Goal: Transaction & Acquisition: Purchase product/service

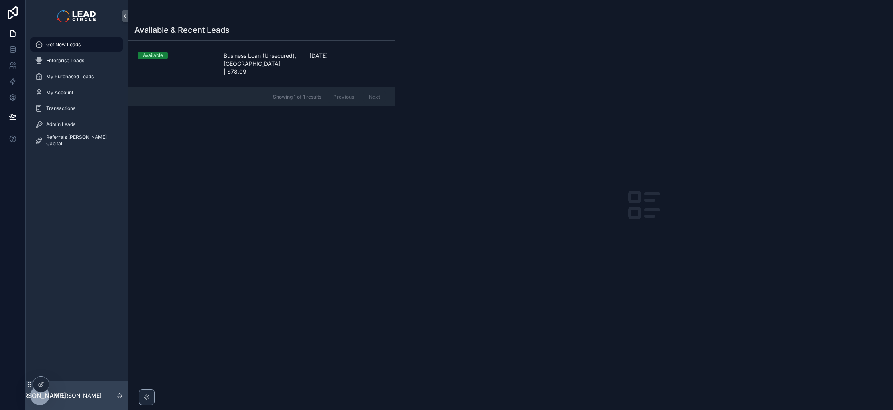
click at [281, 181] on div "Available & Recent Leads Available Business Loan (Unsecured), [GEOGRAPHIC_DATA]…" at bounding box center [261, 210] width 267 height 380
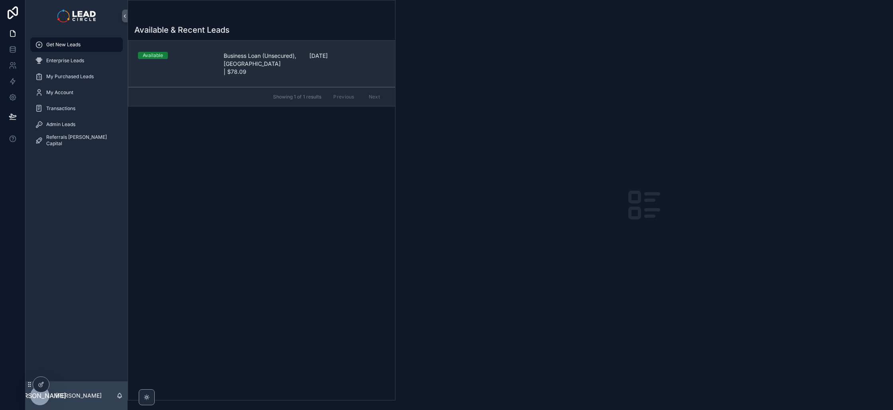
click at [218, 66] on div "Available Business Loan (Unsecured), [GEOGRAPHIC_DATA] | $78.09 [DATE]" at bounding box center [262, 64] width 248 height 24
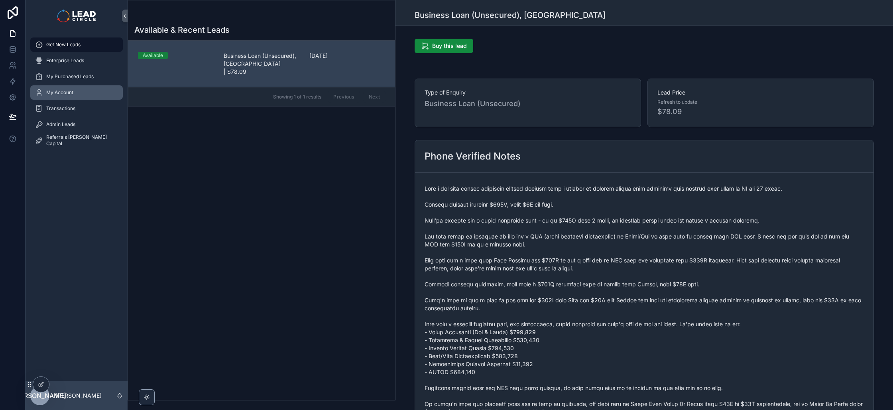
click at [71, 92] on span "My Account" at bounding box center [59, 92] width 27 height 6
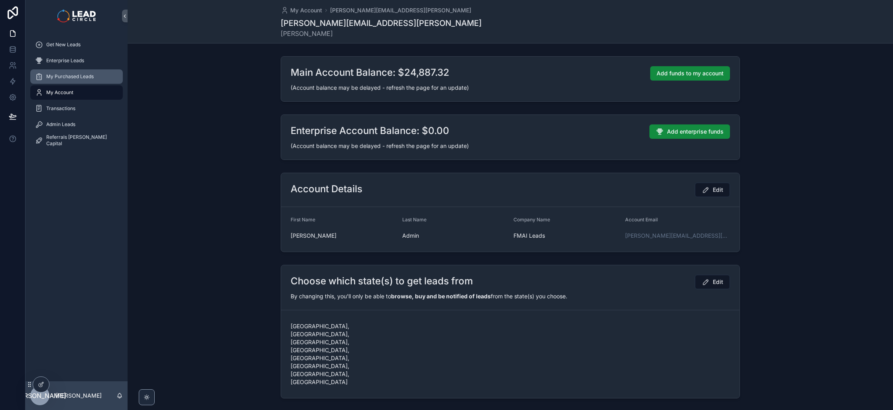
click at [92, 77] on span "My Purchased Leads" at bounding box center [69, 76] width 47 height 6
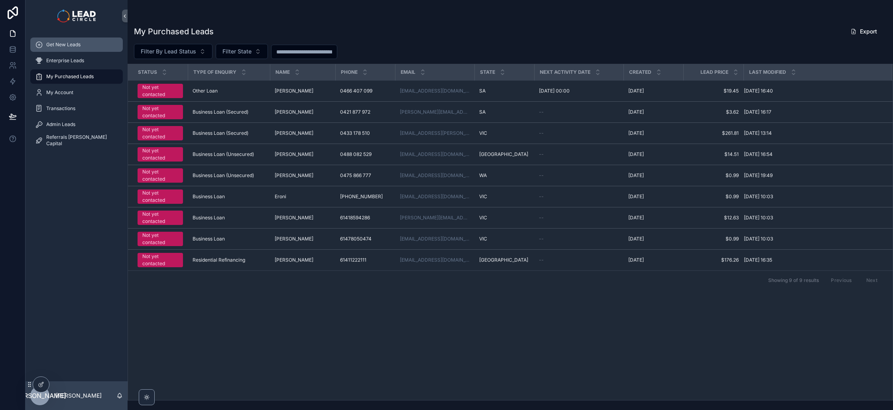
click at [90, 40] on div "Get New Leads" at bounding box center [76, 44] width 83 height 13
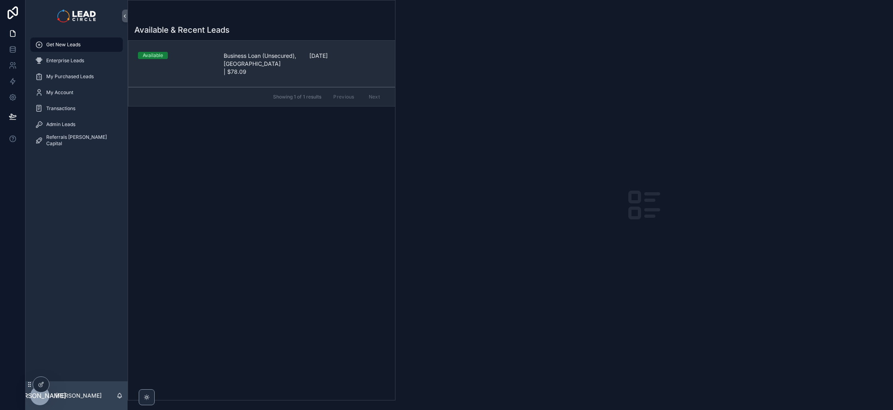
click at [277, 68] on link "Available Business Loan (Unsecured), [GEOGRAPHIC_DATA] | $78.09 [DATE]" at bounding box center [261, 64] width 267 height 46
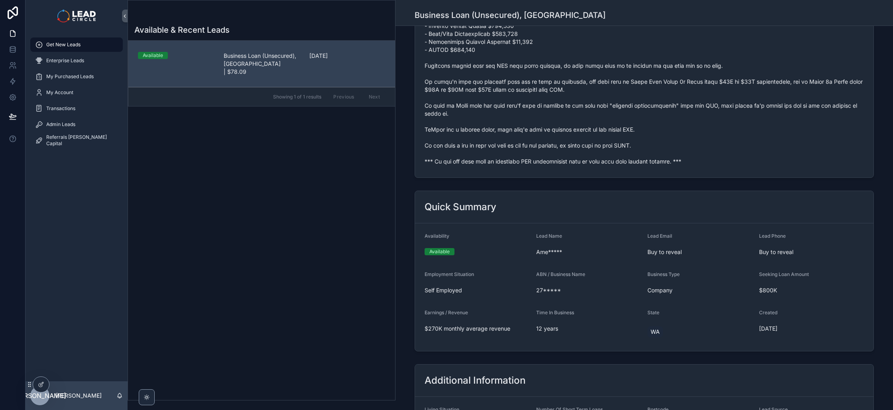
scroll to position [315, 0]
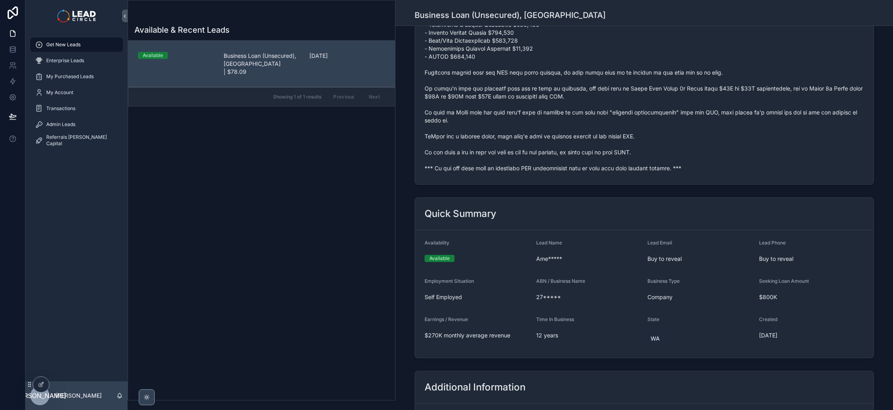
click at [148, 396] on icon "scrollable content" at bounding box center [146, 397] width 6 height 6
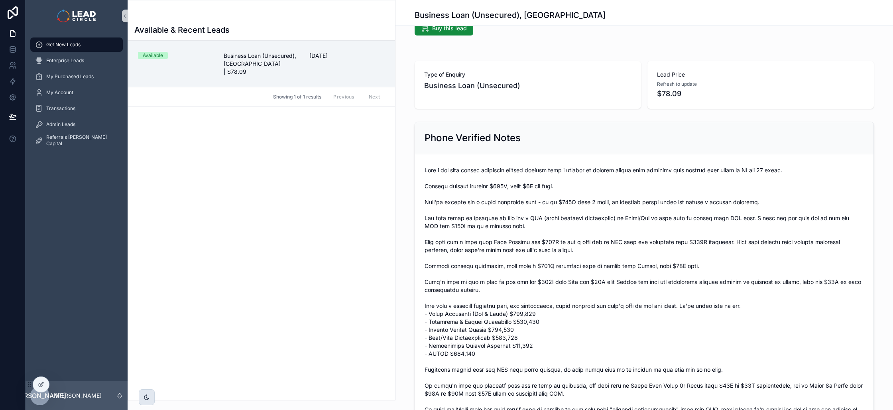
scroll to position [0, 0]
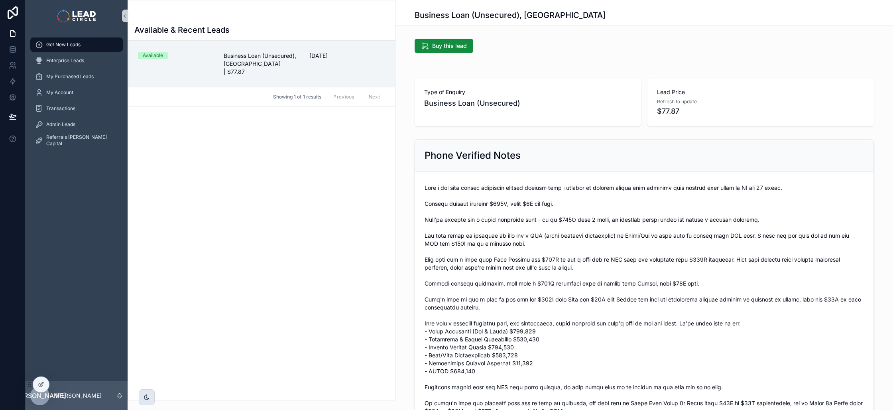
click at [731, 322] on span "scrollable content" at bounding box center [643, 335] width 439 height 303
click at [77, 92] on div "My Account" at bounding box center [76, 92] width 83 height 13
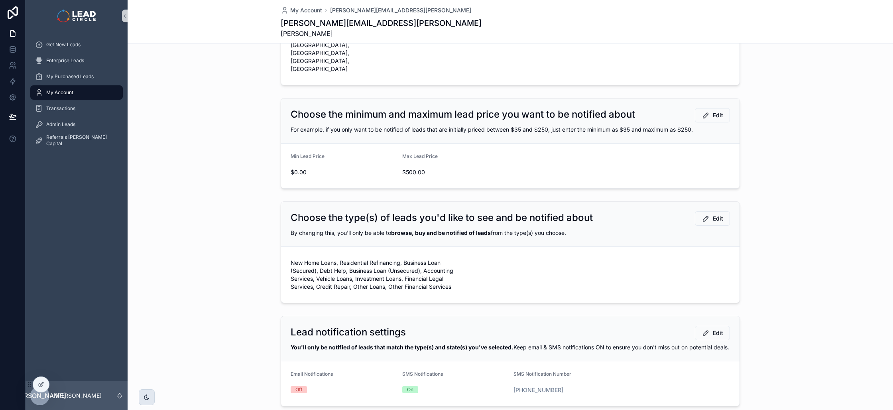
scroll to position [352, 0]
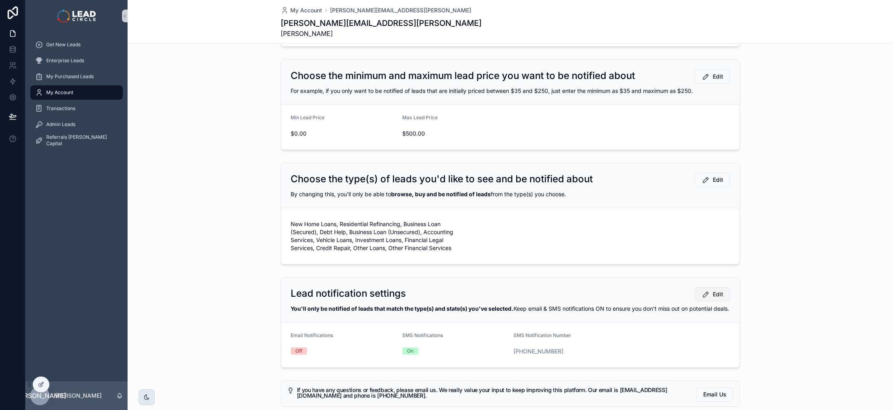
click at [713, 290] on span "Edit" at bounding box center [718, 294] width 10 height 8
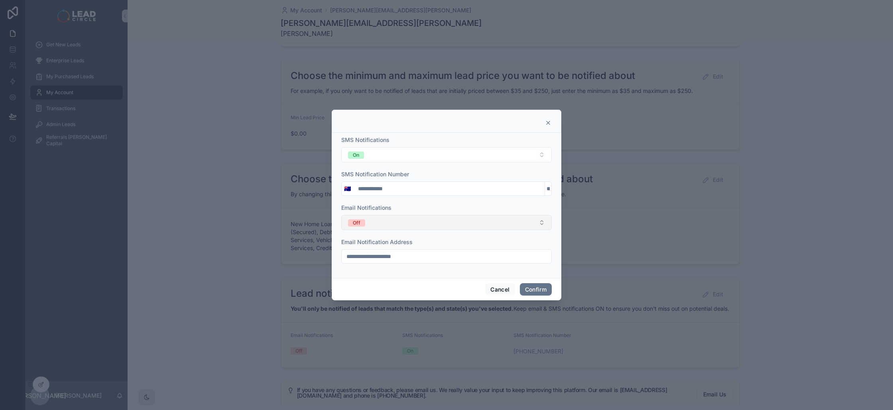
click at [426, 222] on button "Off" at bounding box center [446, 222] width 210 height 15
click at [408, 306] on div at bounding box center [446, 205] width 893 height 410
click at [495, 288] on button "Cancel" at bounding box center [499, 289] width 29 height 13
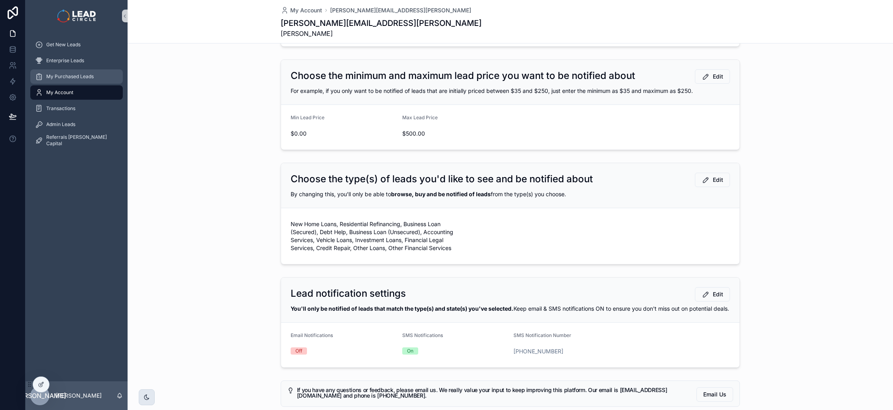
click at [83, 77] on span "My Purchased Leads" at bounding box center [69, 76] width 47 height 6
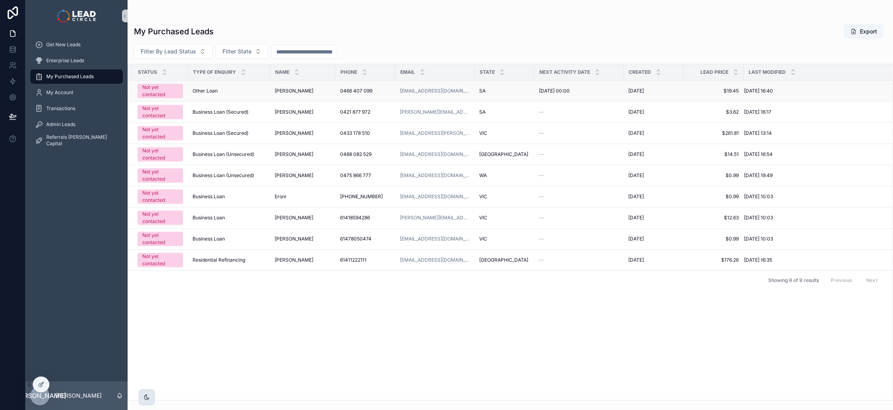
click at [155, 90] on div "Not yet contacted" at bounding box center [160, 91] width 36 height 14
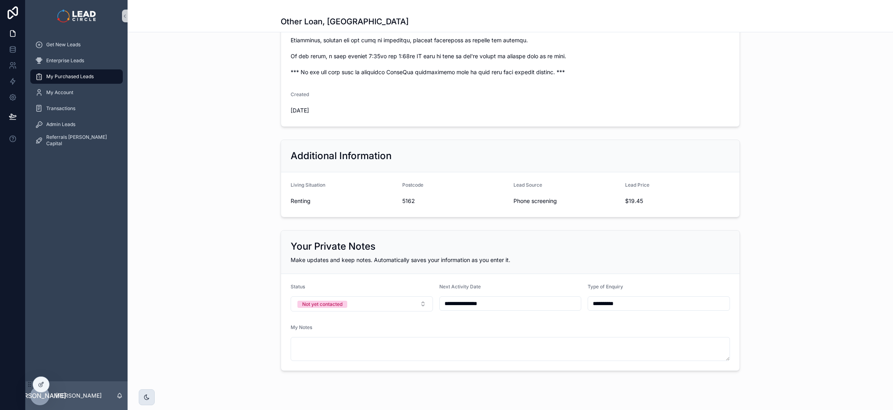
scroll to position [445, 0]
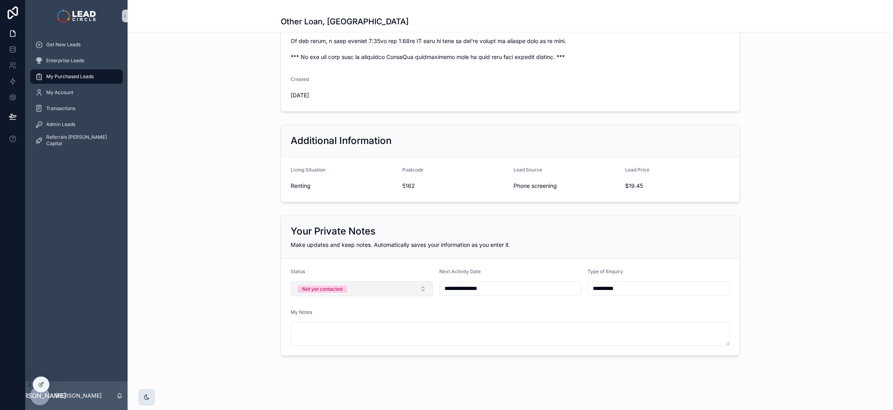
click at [375, 287] on button "Not yet contacted" at bounding box center [362, 288] width 142 height 15
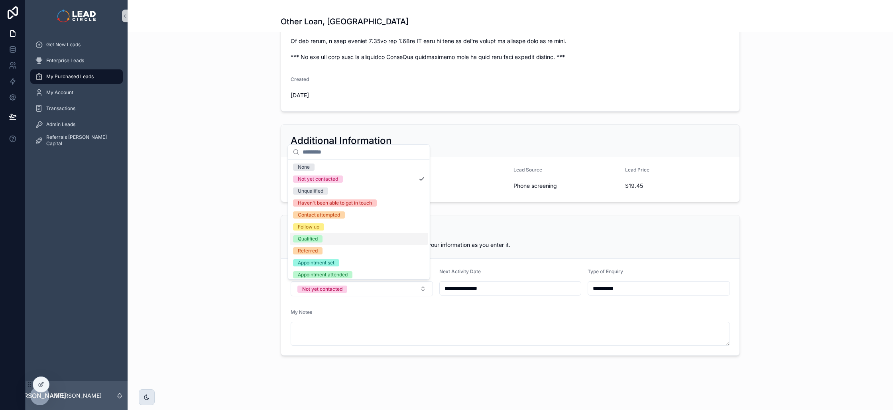
click at [246, 232] on div "**********" at bounding box center [510, 285] width 765 height 147
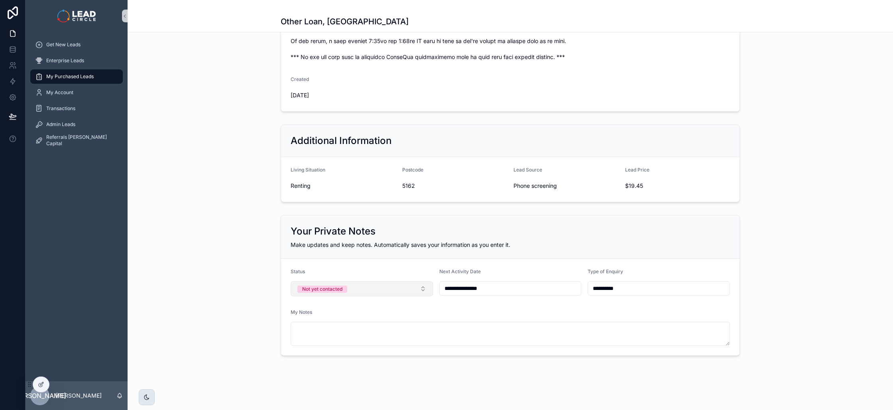
click at [372, 293] on button "Not yet contacted" at bounding box center [362, 288] width 142 height 15
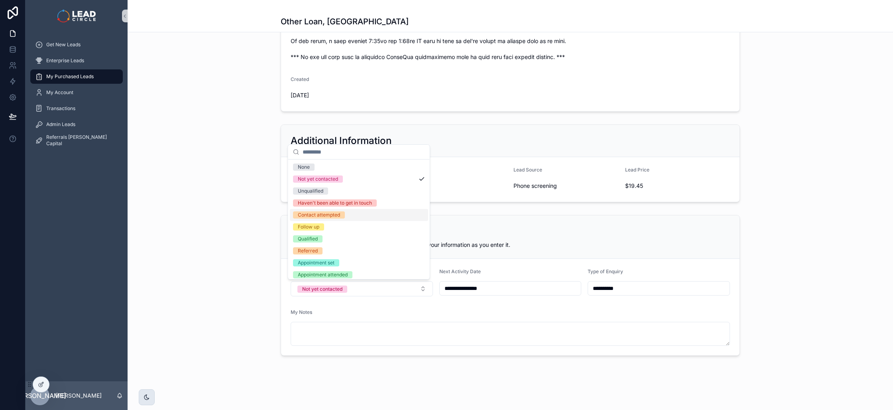
click at [354, 218] on div "Contact attempted" at bounding box center [359, 215] width 138 height 12
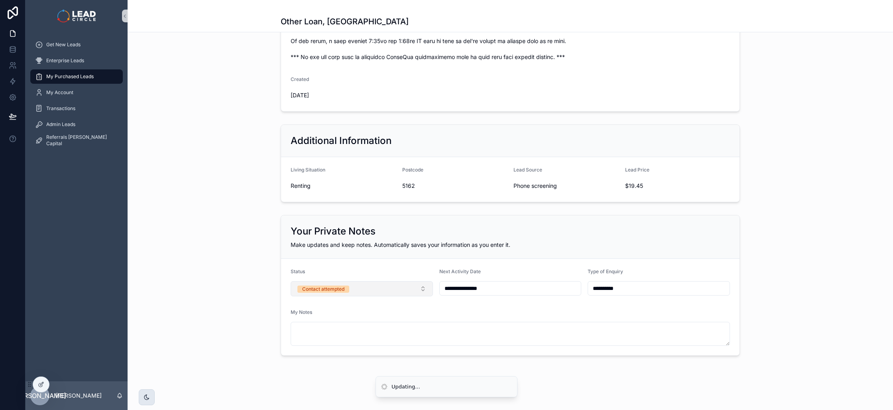
click at [385, 281] on button "Contact attempted" at bounding box center [362, 288] width 142 height 15
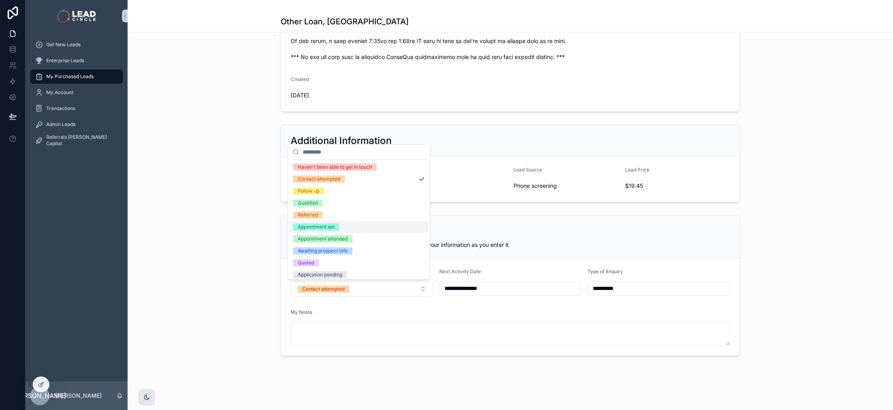
scroll to position [0, 0]
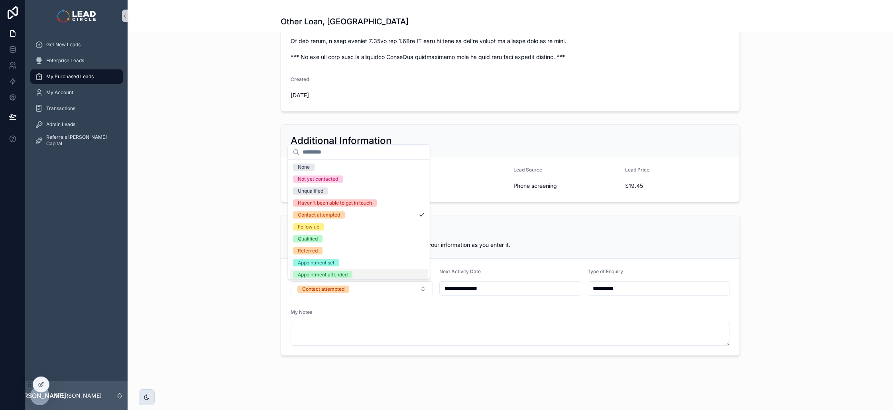
click at [491, 288] on input "**********" at bounding box center [510, 288] width 141 height 11
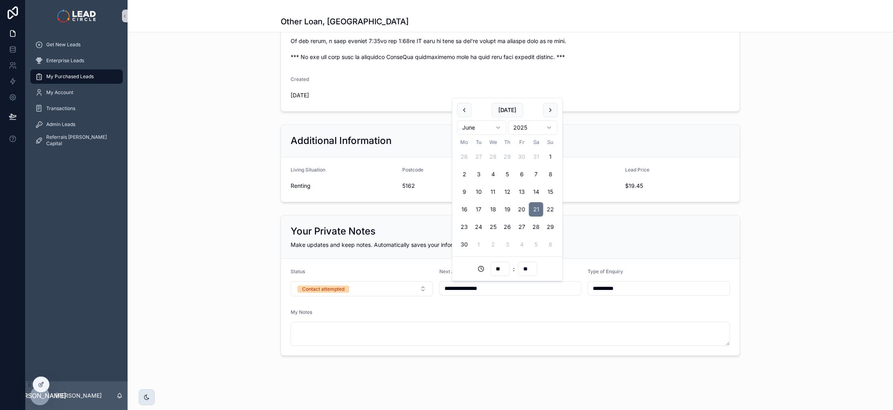
click at [617, 287] on input "**********" at bounding box center [658, 288] width 141 height 11
click at [702, 256] on div "Your Private Notes Make updates and keep notes. Automatically saves your inform…" at bounding box center [510, 236] width 458 height 43
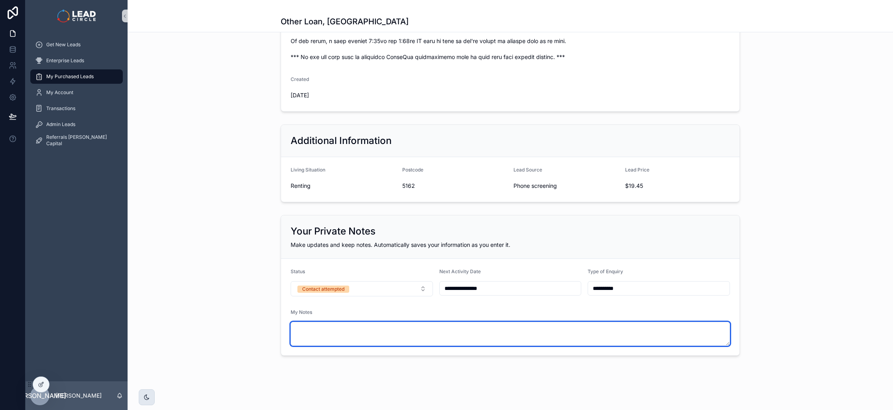
click at [376, 326] on textarea "scrollable content" at bounding box center [510, 334] width 439 height 24
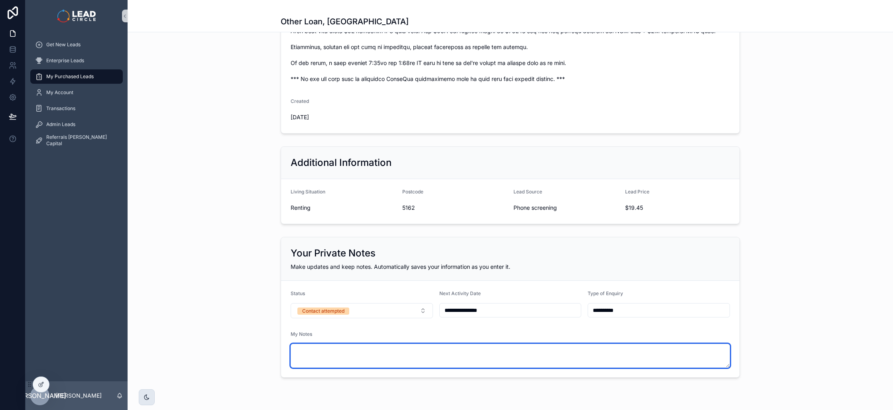
scroll to position [445, 0]
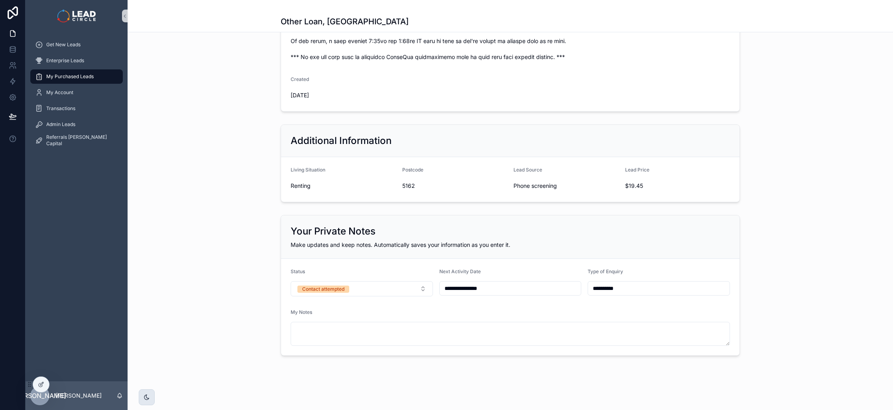
click at [277, 228] on div "**********" at bounding box center [510, 285] width 765 height 147
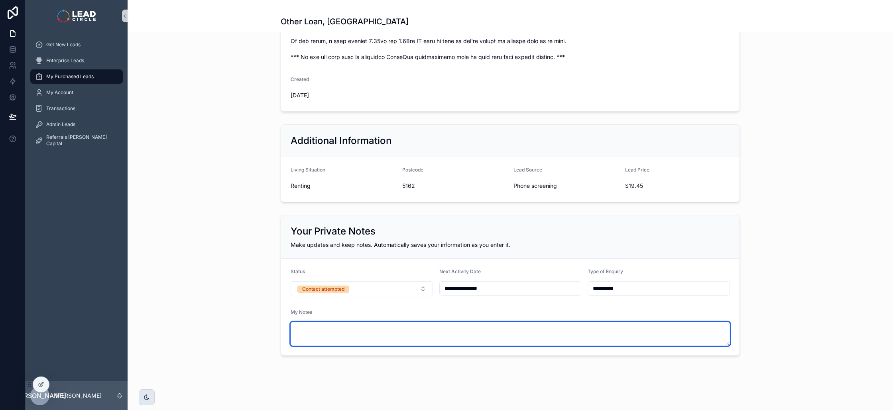
click at [371, 344] on textarea "scrollable content" at bounding box center [510, 334] width 439 height 24
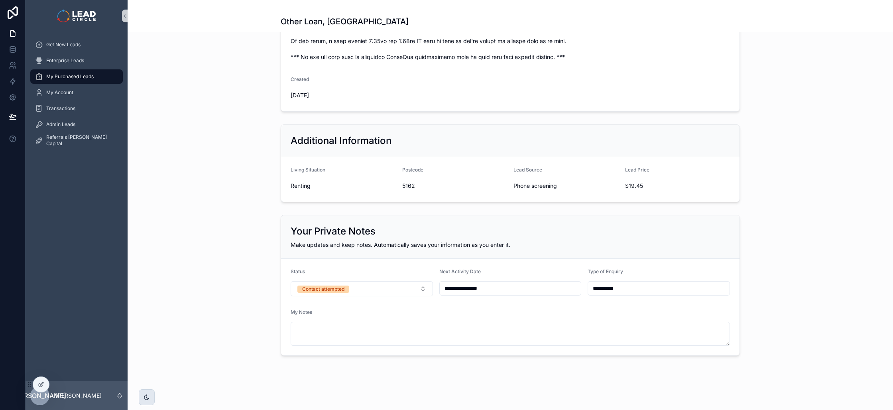
click at [235, 297] on div "**********" at bounding box center [510, 285] width 765 height 147
drag, startPoint x: 331, startPoint y: 149, endPoint x: 520, endPoint y: 184, distance: 192.5
click at [518, 184] on div "Additional Information Living Situation Renting Postcode 5162 Lead Source Phone…" at bounding box center [510, 163] width 459 height 78
click at [520, 184] on span "Phone screening" at bounding box center [565, 186] width 105 height 8
click at [78, 15] on img "scrollable content" at bounding box center [76, 16] width 38 height 13
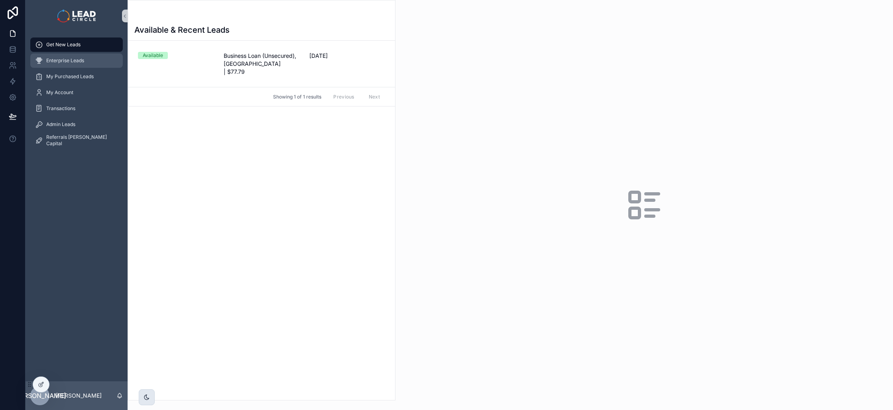
click at [53, 61] on span "Enterprise Leads" at bounding box center [65, 60] width 38 height 6
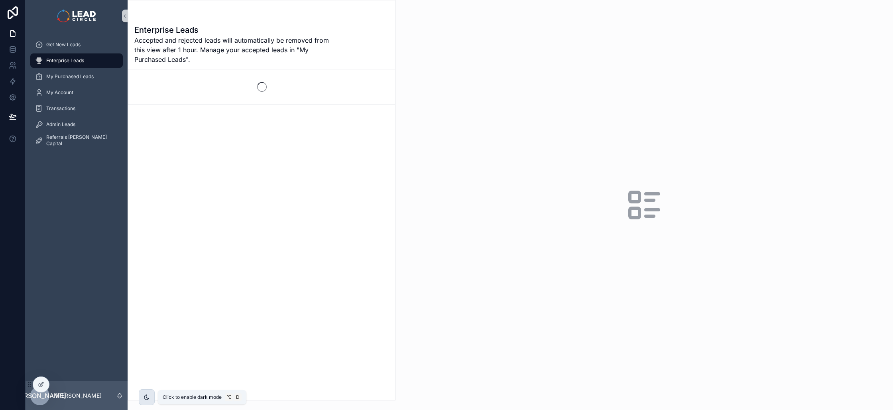
click at [144, 401] on div "scrollable content" at bounding box center [147, 397] width 16 height 16
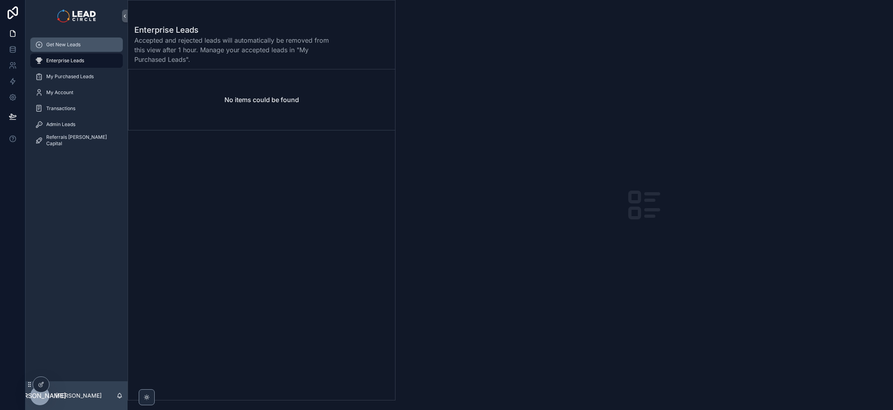
click at [91, 50] on div "Get New Leads" at bounding box center [76, 44] width 83 height 13
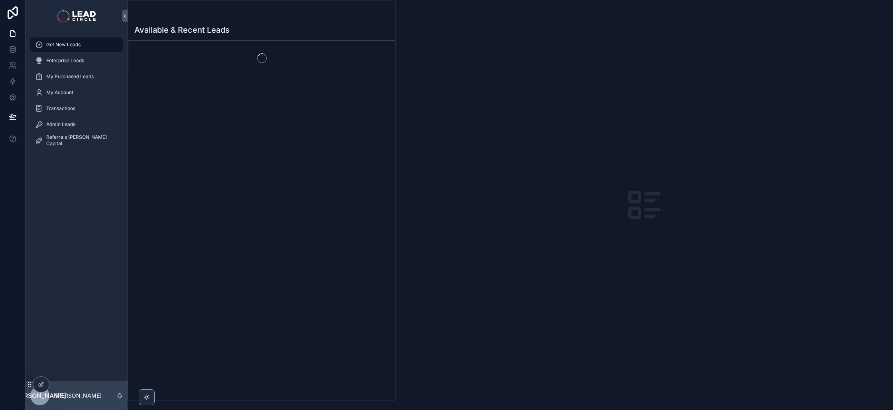
click at [173, 28] on h1 "Available & Recent Leads" at bounding box center [181, 29] width 95 height 11
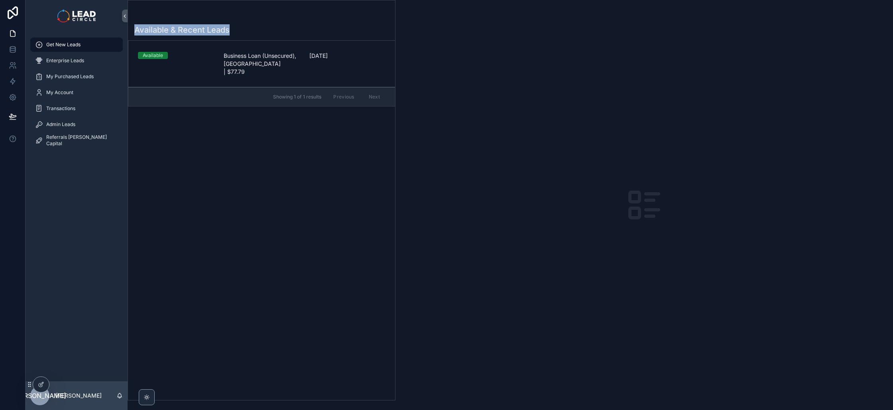
click at [173, 28] on h1 "Available & Recent Leads" at bounding box center [181, 29] width 95 height 11
click at [189, 26] on h1 "Available & Recent Leads" at bounding box center [181, 29] width 95 height 11
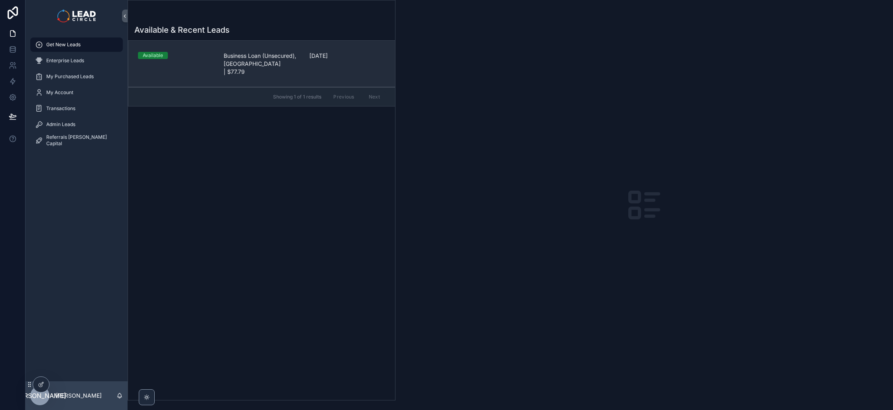
click at [206, 71] on link "Available Business Loan (Unsecured), [GEOGRAPHIC_DATA] | $77.79 [DATE]" at bounding box center [261, 64] width 267 height 46
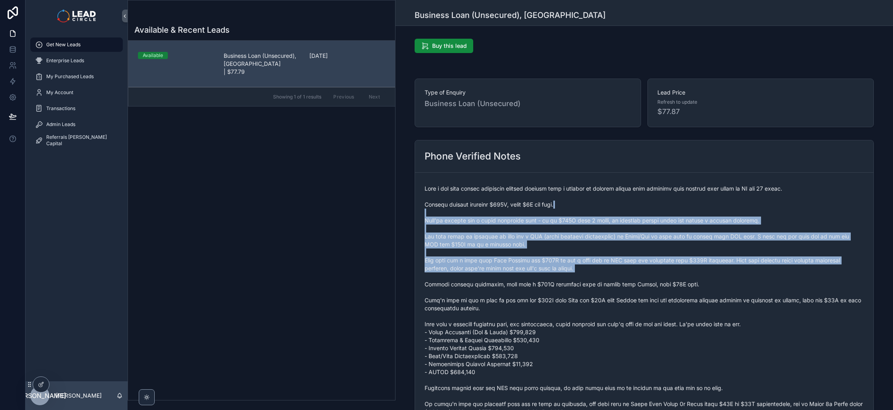
drag, startPoint x: 603, startPoint y: 201, endPoint x: 667, endPoint y: 303, distance: 119.6
click at [666, 302] on span "scrollable content" at bounding box center [643, 336] width 439 height 303
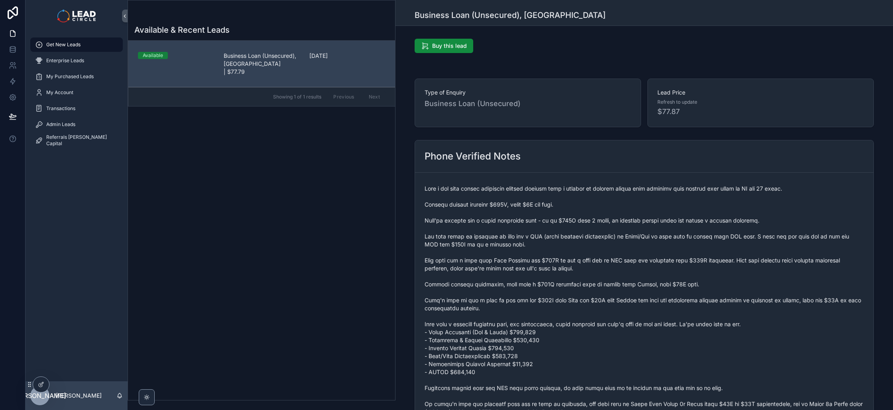
click at [667, 303] on span "scrollable content" at bounding box center [643, 336] width 439 height 303
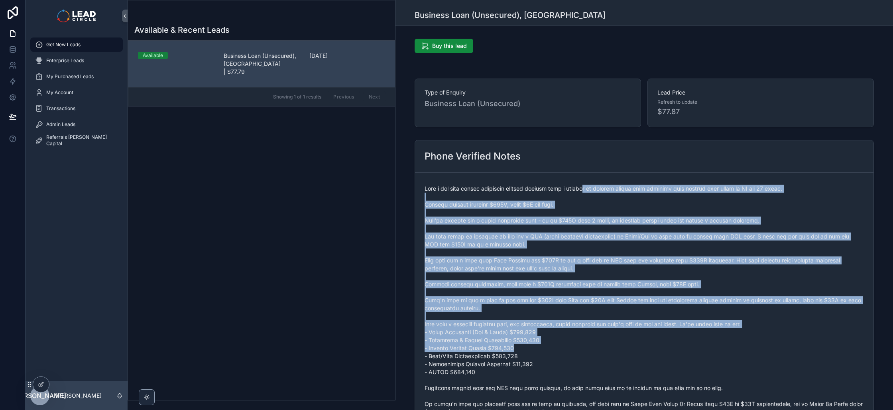
drag, startPoint x: 681, startPoint y: 347, endPoint x: 587, endPoint y: 192, distance: 181.0
click at [587, 192] on span "scrollable content" at bounding box center [643, 336] width 439 height 303
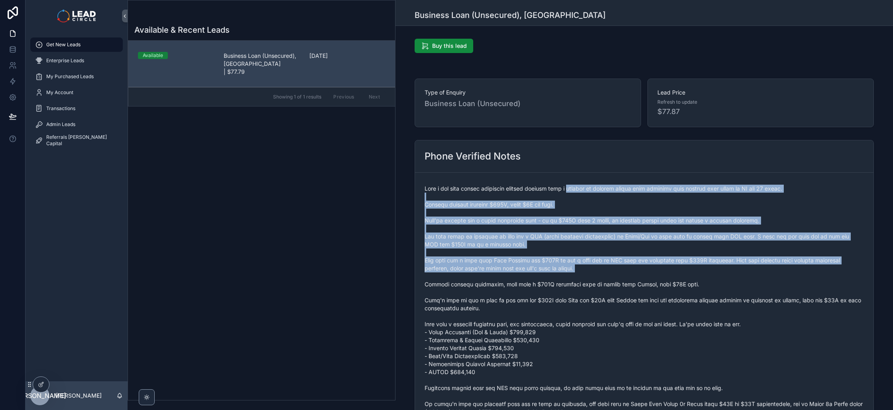
drag, startPoint x: 587, startPoint y: 192, endPoint x: 630, endPoint y: 306, distance: 121.8
click at [629, 305] on span "scrollable content" at bounding box center [643, 336] width 439 height 303
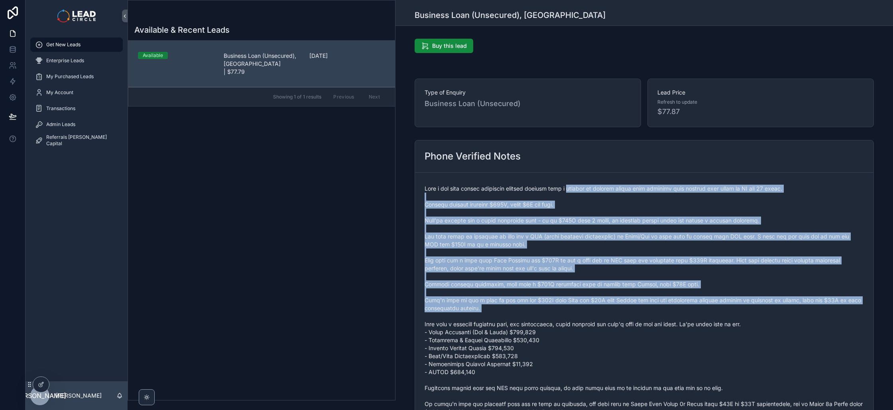
click at [630, 306] on span "scrollable content" at bounding box center [643, 336] width 439 height 303
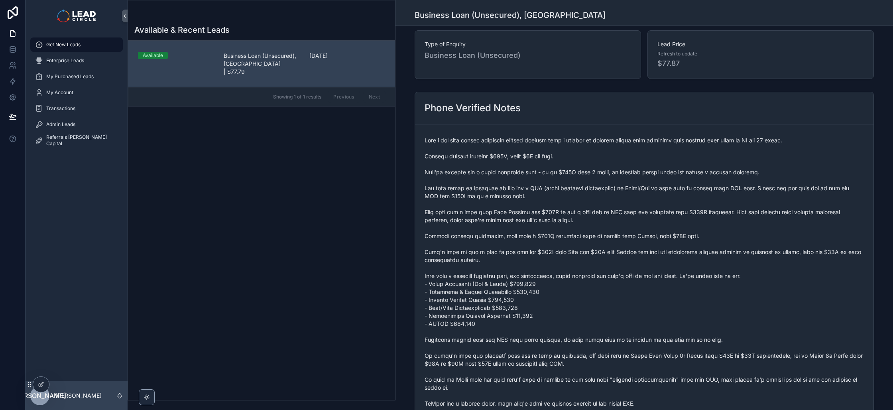
scroll to position [152, 0]
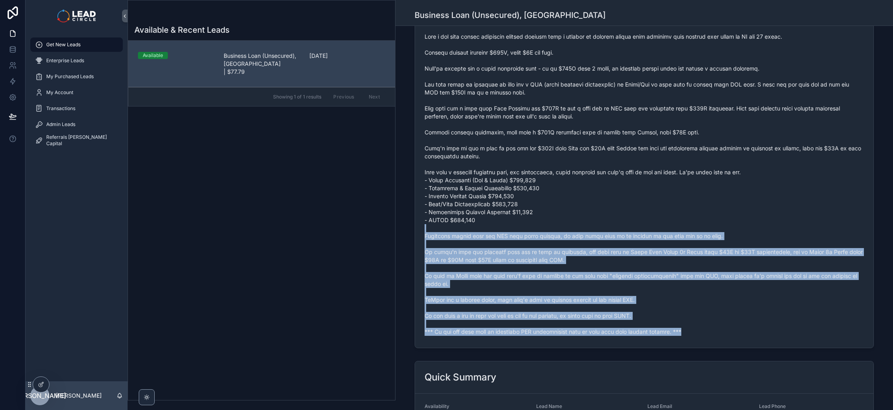
drag, startPoint x: 704, startPoint y: 337, endPoint x: 554, endPoint y: 221, distance: 189.2
click at [557, 222] on form "scrollable content" at bounding box center [644, 184] width 458 height 327
click at [554, 221] on span "scrollable content" at bounding box center [643, 184] width 439 height 303
drag, startPoint x: 619, startPoint y: 252, endPoint x: 747, endPoint y: 348, distance: 159.3
click at [747, 348] on div "Phone Verified Notes" at bounding box center [643, 168] width 497 height 366
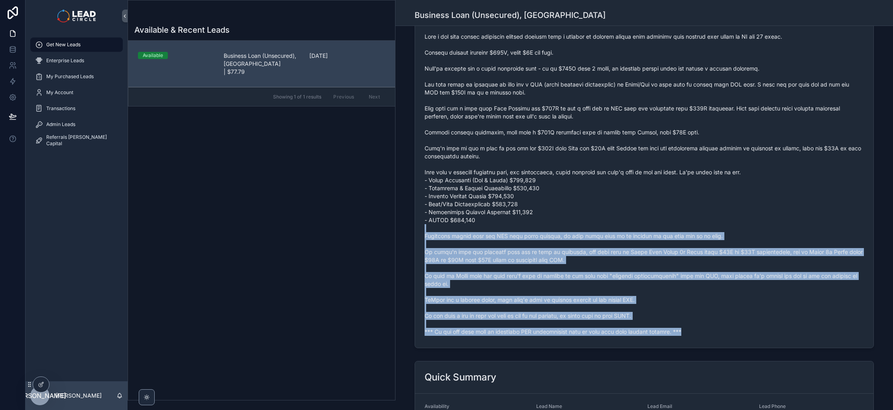
click at [740, 343] on form "scrollable content" at bounding box center [644, 184] width 458 height 327
click at [584, 208] on span "scrollable content" at bounding box center [643, 184] width 439 height 303
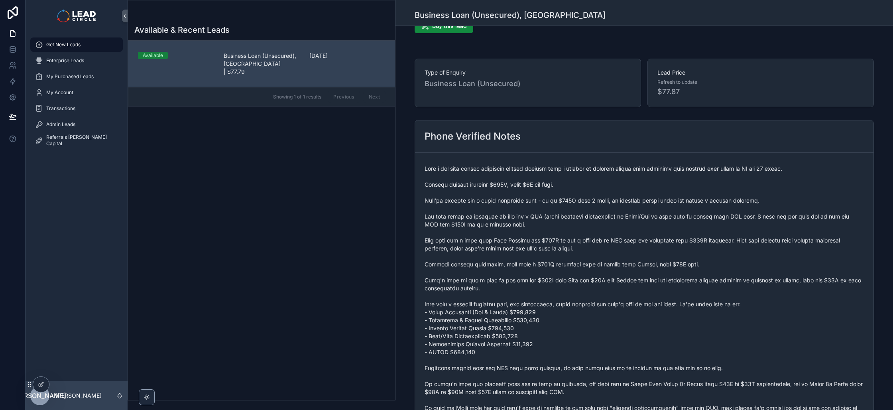
scroll to position [66, 0]
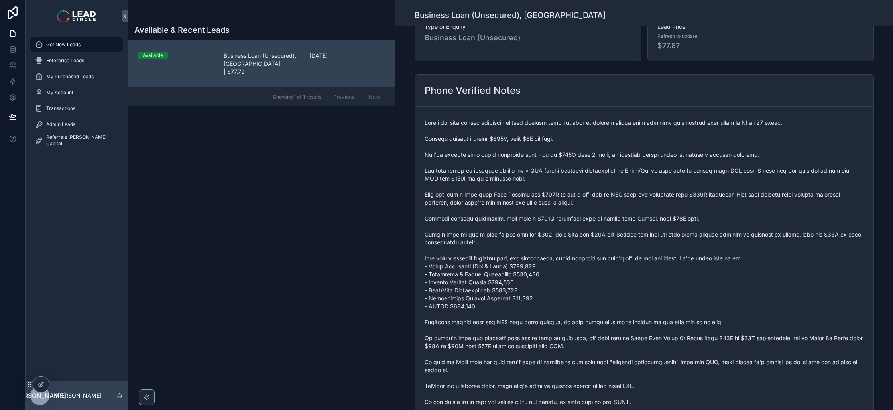
click at [536, 189] on span "scrollable content" at bounding box center [643, 270] width 439 height 303
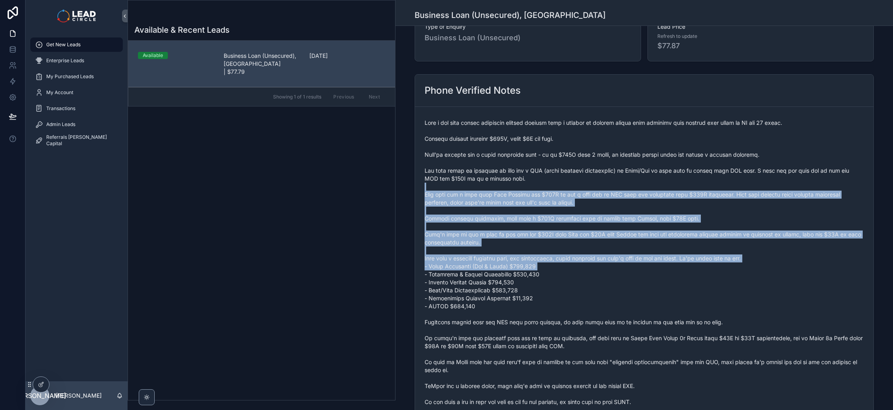
drag, startPoint x: 536, startPoint y: 189, endPoint x: 589, endPoint y: 310, distance: 132.4
click at [587, 310] on span "scrollable content" at bounding box center [643, 270] width 439 height 303
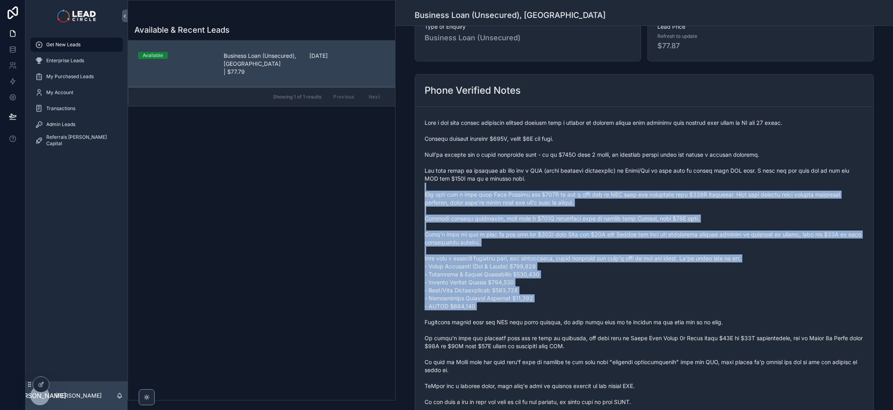
click at [589, 310] on span "scrollable content" at bounding box center [643, 270] width 439 height 303
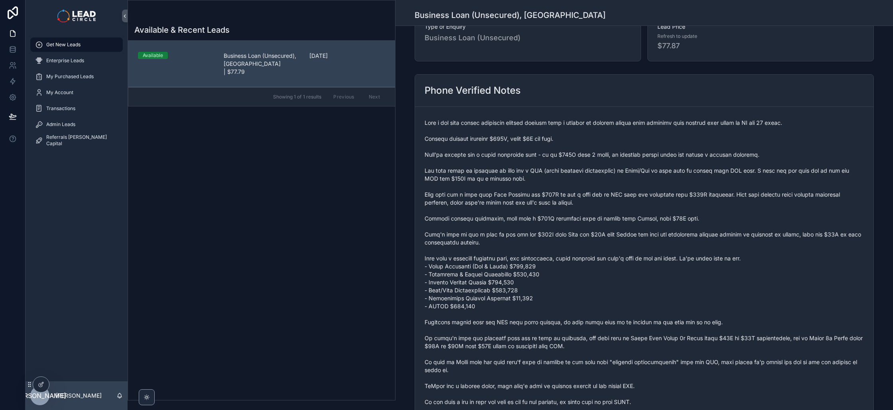
scroll to position [0, 0]
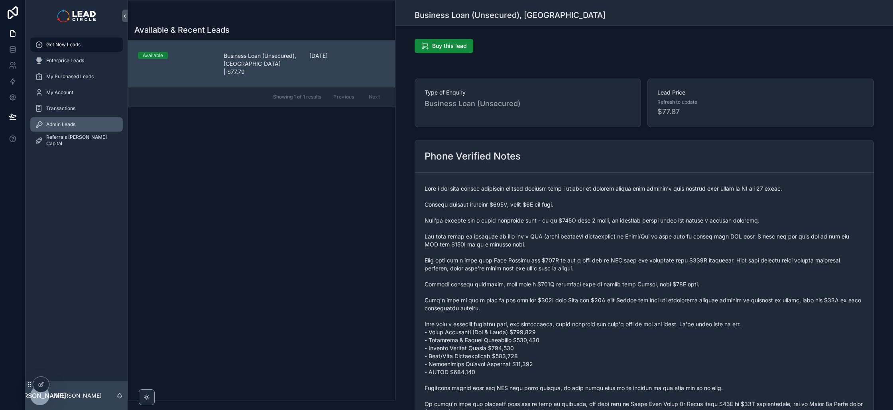
click at [60, 126] on span "Admin Leads" at bounding box center [60, 124] width 29 height 6
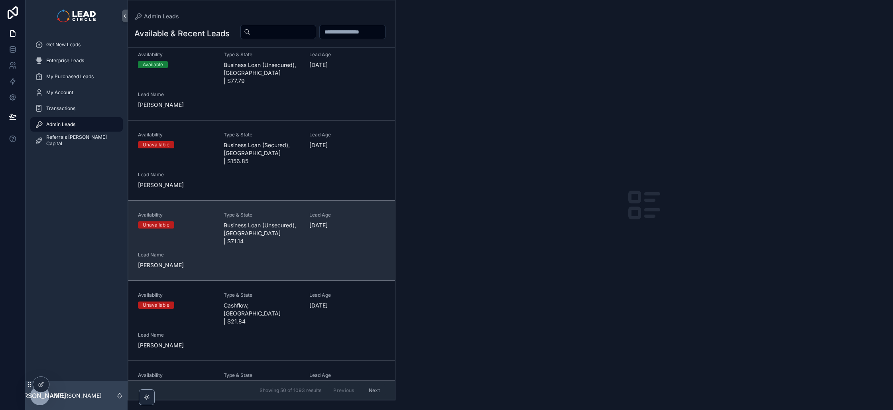
scroll to position [262, 0]
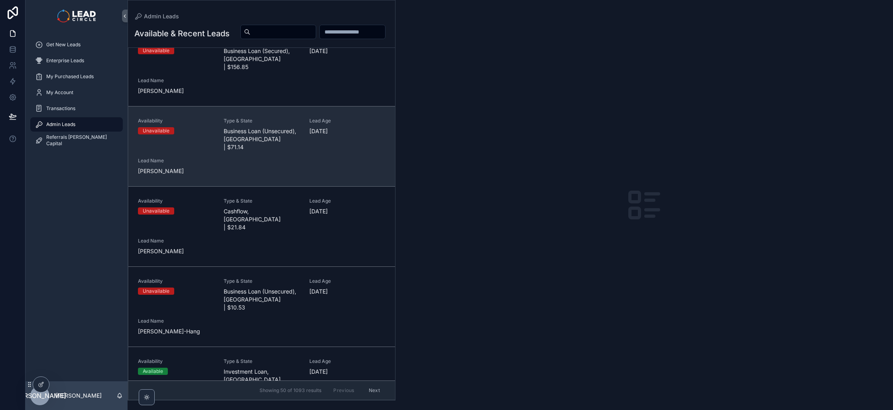
click at [312, 134] on div "Availability Unavailable Type & State Business Loan (Unsecured), [GEOGRAPHIC_DA…" at bounding box center [262, 146] width 248 height 57
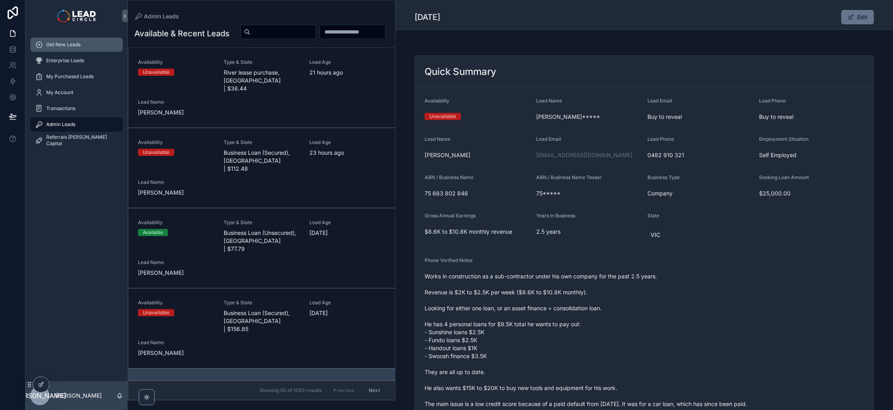
click at [79, 44] on span "Get New Leads" at bounding box center [63, 44] width 34 height 6
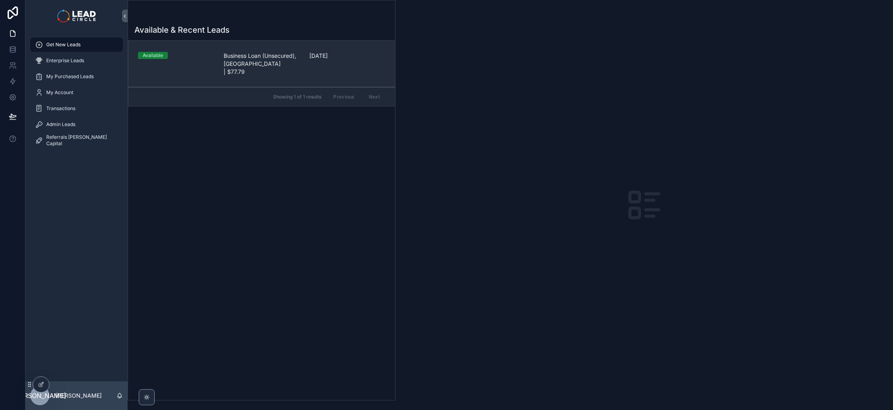
click at [267, 58] on span "Business Loan (Unsecured), [GEOGRAPHIC_DATA] | $77.79" at bounding box center [262, 64] width 76 height 24
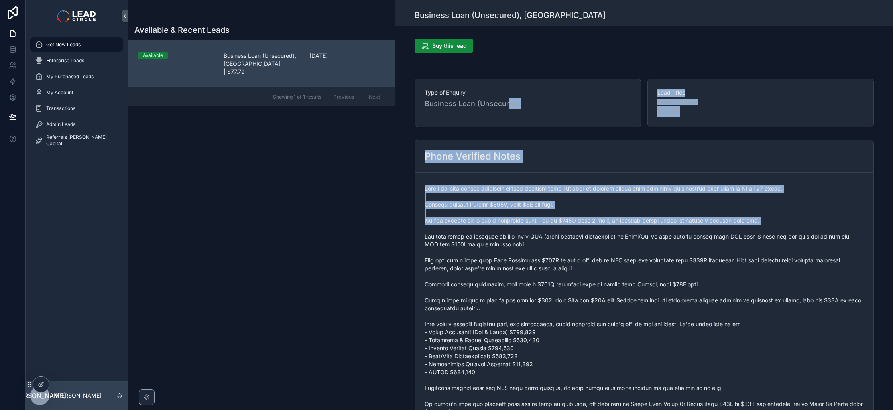
drag, startPoint x: 504, startPoint y: 103, endPoint x: 578, endPoint y: 232, distance: 148.5
click at [578, 232] on span "scrollable content" at bounding box center [643, 336] width 439 height 303
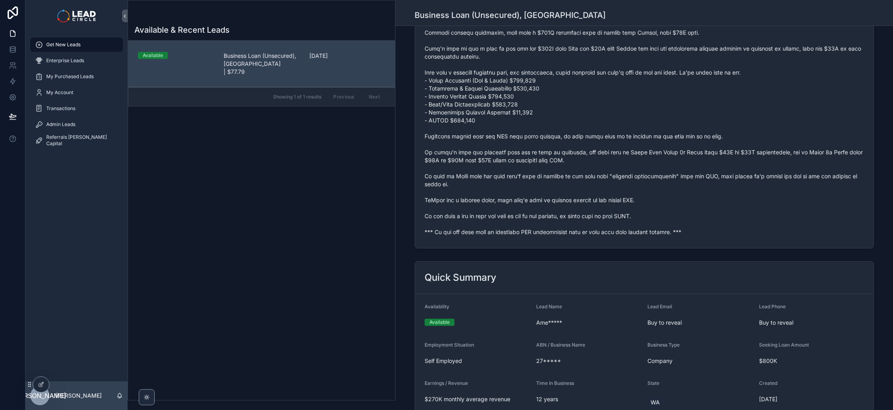
scroll to position [253, 0]
click at [500, 134] on div "Buy this lead Type of Enquiry Business Loan (Unsecured) Lead Price Refresh to u…" at bounding box center [643, 180] width 497 height 796
click at [481, 116] on span "scrollable content" at bounding box center [643, 82] width 439 height 303
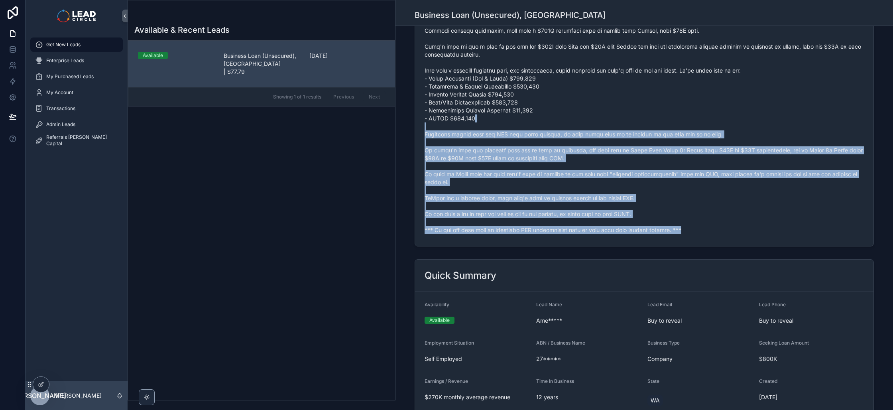
drag, startPoint x: 710, startPoint y: 262, endPoint x: 717, endPoint y: 263, distance: 7.0
click at [715, 264] on div "Buy this lead Type of Enquiry Business Loan (Unsecured) Lead Price Refresh to u…" at bounding box center [643, 180] width 497 height 796
click at [717, 263] on div "Quick Summary" at bounding box center [644, 275] width 458 height 32
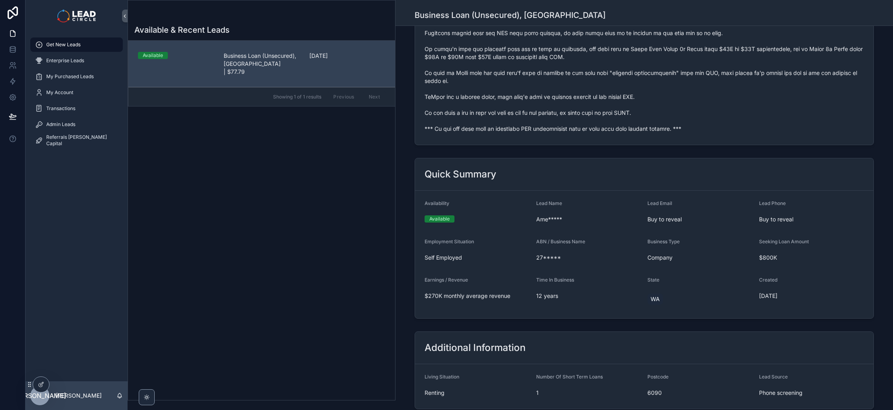
scroll to position [473, 0]
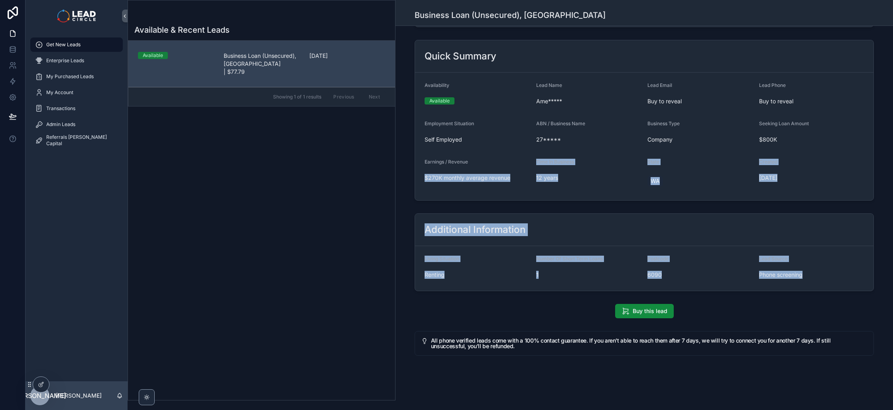
drag, startPoint x: 811, startPoint y: 282, endPoint x: 470, endPoint y: 159, distance: 362.2
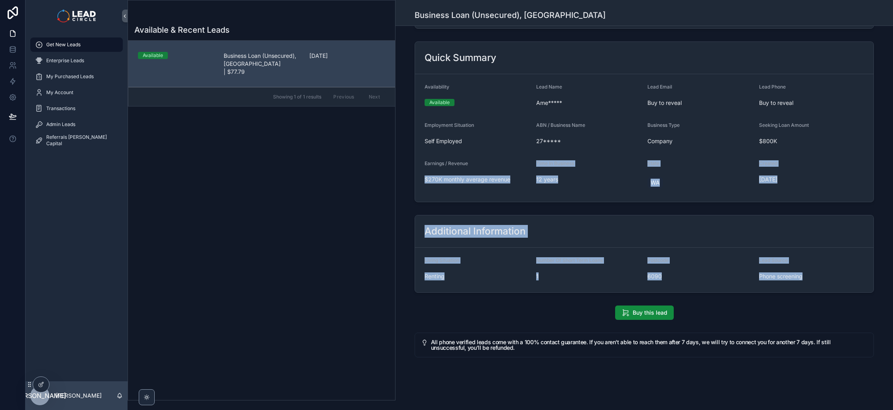
scroll to position [471, 0]
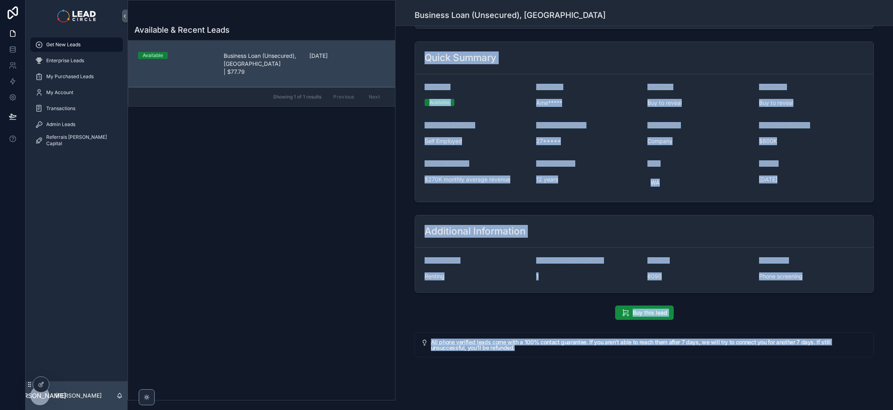
drag, startPoint x: 420, startPoint y: 57, endPoint x: 827, endPoint y: 362, distance: 509.0
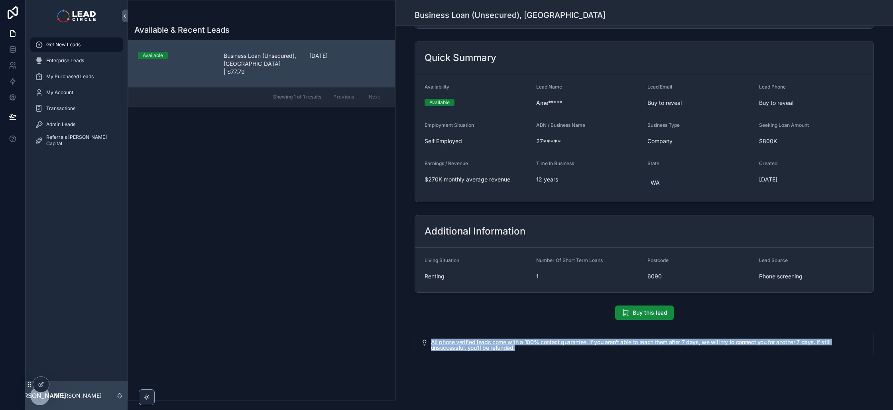
drag, startPoint x: 827, startPoint y: 362, endPoint x: 819, endPoint y: 333, distance: 30.2
click at [819, 333] on div "All phone verified leads come with a 100% contact guarantee. If you aren't able…" at bounding box center [644, 344] width 459 height 25
drag, startPoint x: 819, startPoint y: 333, endPoint x: 821, endPoint y: 350, distance: 17.6
click at [821, 350] on div "All phone verified leads come with a 100% contact guarantee. If you aren't able…" at bounding box center [644, 344] width 459 height 25
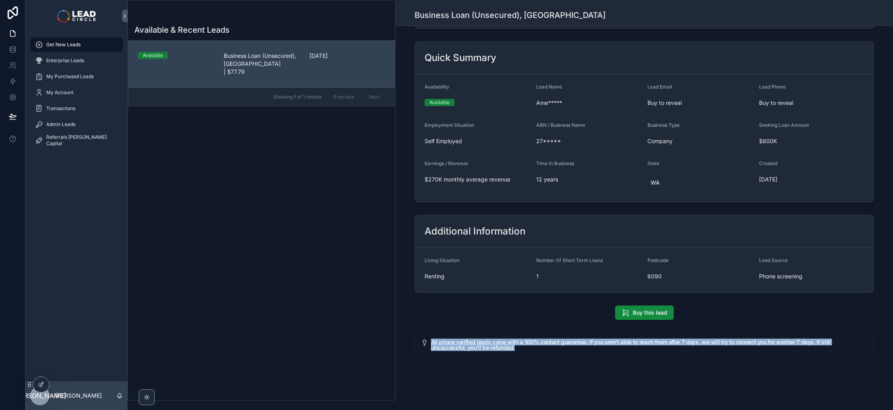
click at [821, 350] on div "All phone verified leads come with a 100% contact guarantee. If you aren't able…" at bounding box center [649, 345] width 436 height 13
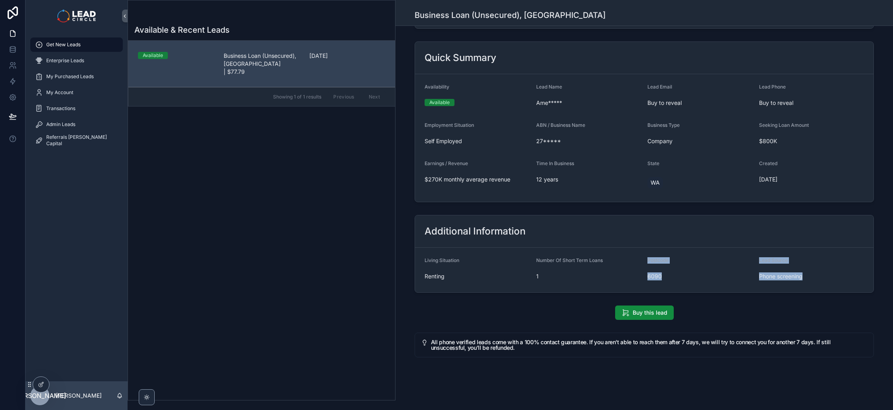
drag, startPoint x: 678, startPoint y: 262, endPoint x: 793, endPoint y: 283, distance: 116.7
click at [792, 283] on form "Living Situation Renting Number Of Short Term Loans 1 Postcode 6090 Lead Source…" at bounding box center [644, 270] width 458 height 45
click at [793, 283] on form "Living Situation Renting Number Of Short Term Loans 1 Postcode 6090 Lead Source…" at bounding box center [644, 270] width 458 height 45
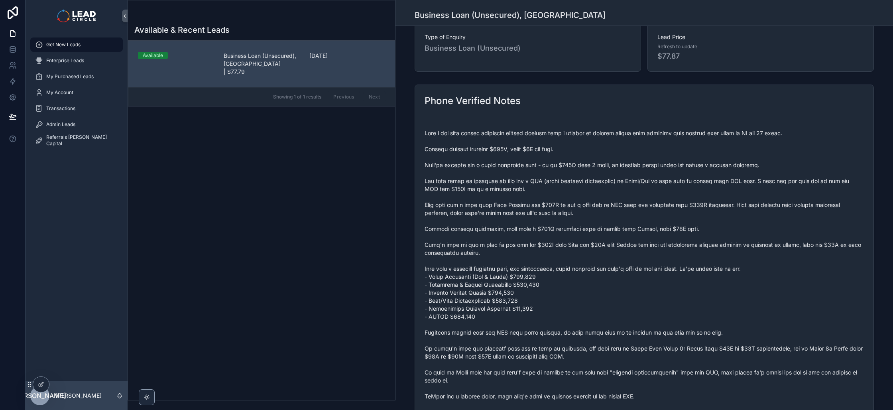
scroll to position [0, 0]
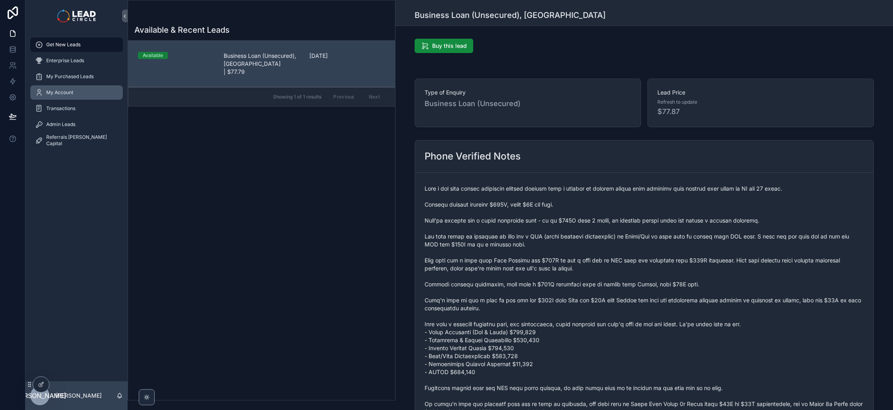
click at [73, 86] on div "My Account" at bounding box center [76, 92] width 83 height 13
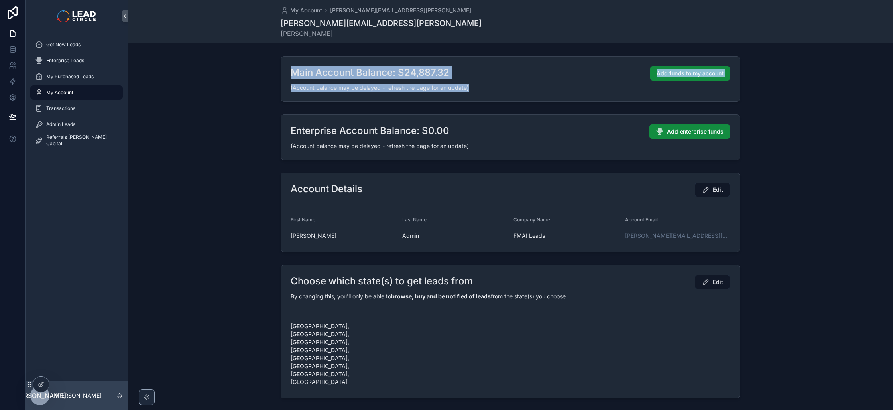
drag, startPoint x: 378, startPoint y: 64, endPoint x: 430, endPoint y: 102, distance: 65.0
click at [430, 102] on div "Main Account Balance: $24,887.32 Add funds to my account (Account balance may b…" at bounding box center [510, 79] width 765 height 52
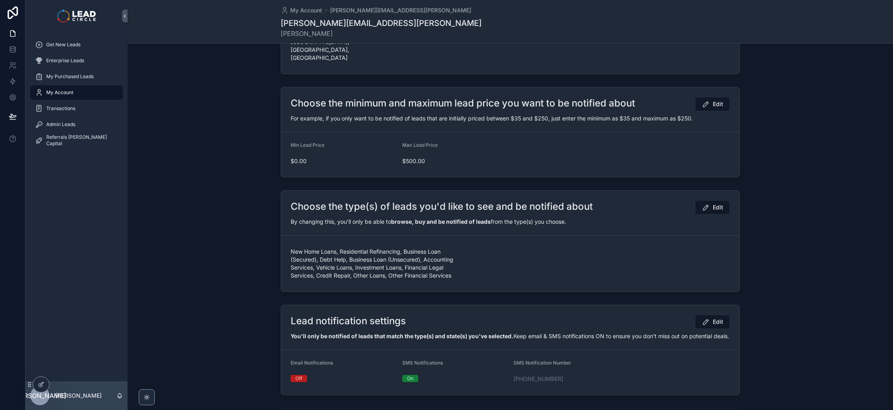
scroll to position [355, 0]
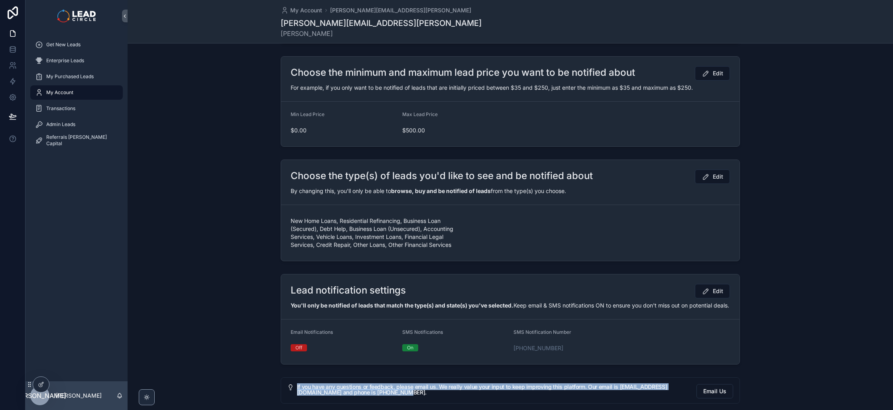
drag, startPoint x: 387, startPoint y: 343, endPoint x: 268, endPoint y: 332, distance: 118.9
click at [268, 374] on div "If you have any questions or feedback, please email us. We really value your in…" at bounding box center [510, 390] width 765 height 33
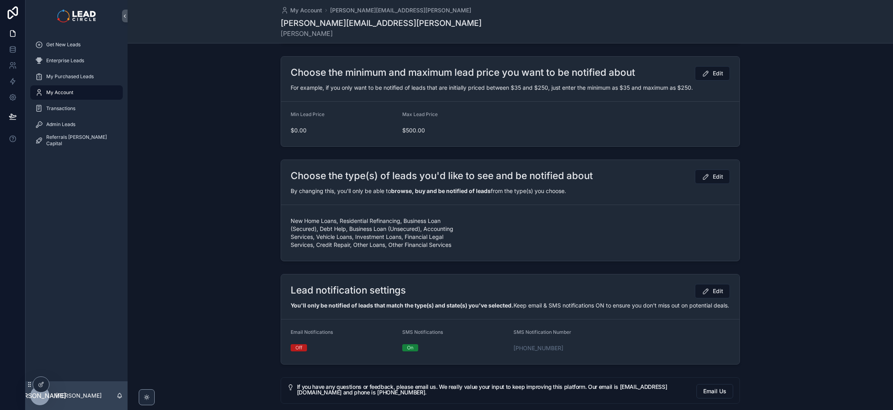
click at [268, 374] on div "If you have any questions or feedback, please email us. We really value your in…" at bounding box center [510, 390] width 765 height 33
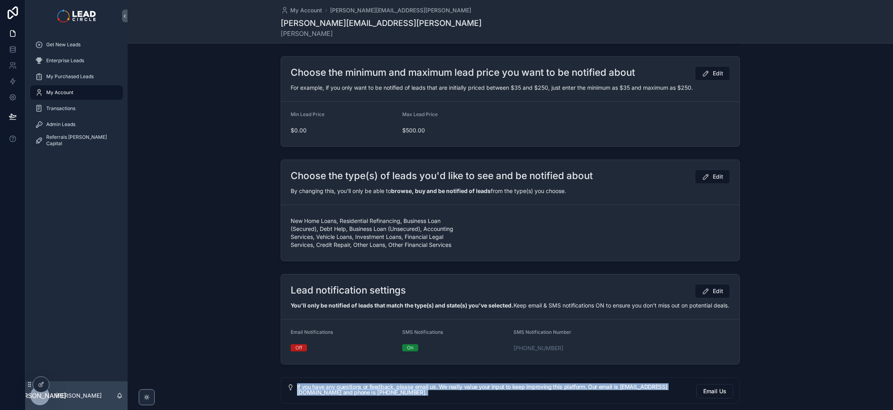
drag, startPoint x: 268, startPoint y: 332, endPoint x: 501, endPoint y: 387, distance: 239.7
click at [501, 387] on div "My Account [PERSON_NAME][EMAIL_ADDRESS][PERSON_NAME] [PERSON_NAME][EMAIL_ADDRES…" at bounding box center [510, 51] width 765 height 812
click at [502, 387] on div "My Account [PERSON_NAME][EMAIL_ADDRESS][PERSON_NAME] [PERSON_NAME][EMAIL_ADDRES…" at bounding box center [510, 51] width 765 height 812
drag, startPoint x: 515, startPoint y: 291, endPoint x: 277, endPoint y: 118, distance: 295.0
click at [278, 120] on div "Main Account Balance: $24,887.32 Add funds to my account (Account balance may b…" at bounding box center [510, 52] width 765 height 708
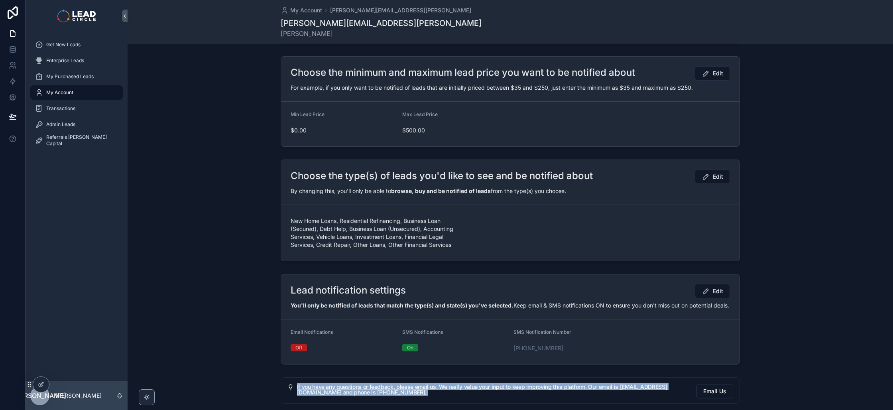
click at [276, 156] on div "Choose the type(s) of leads you'd like to see and be notified about Edit By cha…" at bounding box center [510, 210] width 765 height 108
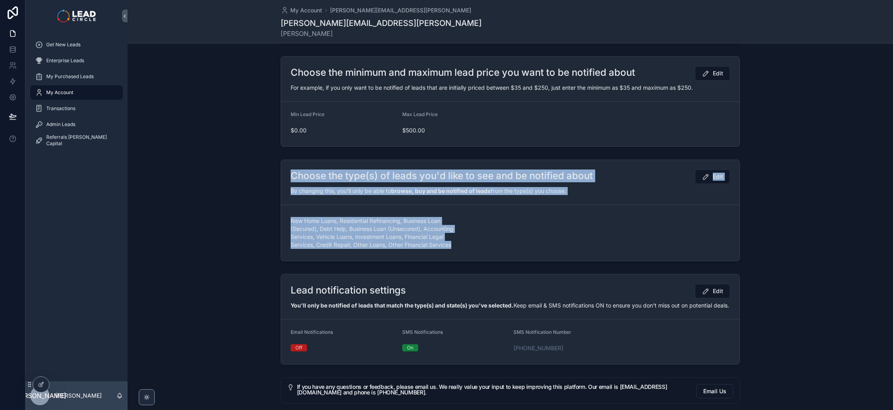
drag, startPoint x: 276, startPoint y: 116, endPoint x: 473, endPoint y: 204, distance: 215.5
click at [472, 204] on div "Choose the type(s) of leads you'd like to see and be notified about Edit By cha…" at bounding box center [510, 210] width 765 height 108
click at [473, 205] on form "New Home Loans, Residential Refinancing, Business Loan (Secured), Debt Help, Bu…" at bounding box center [510, 233] width 458 height 56
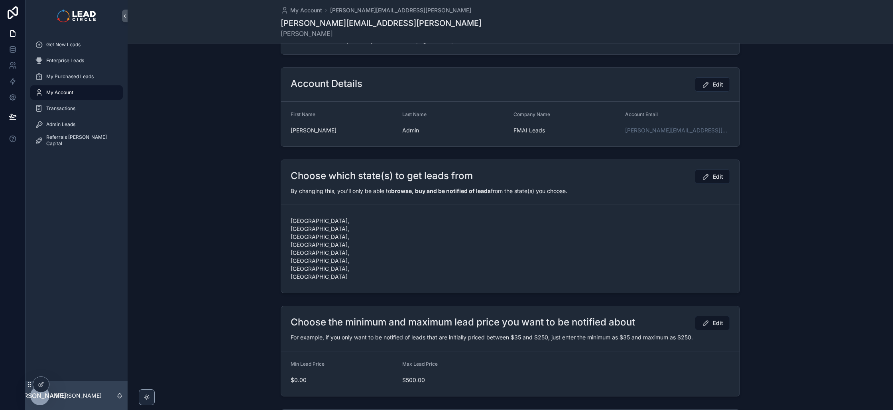
scroll to position [96, 0]
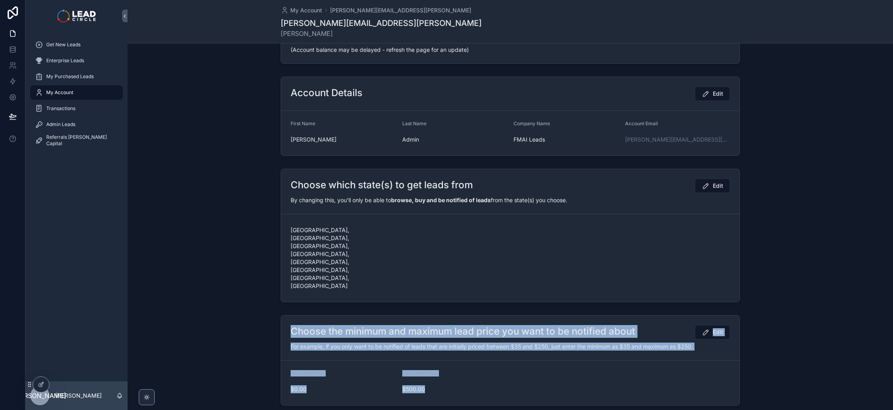
drag, startPoint x: 460, startPoint y: 348, endPoint x: 246, endPoint y: 269, distance: 227.7
click at [246, 312] on div "Choose the minimum and maximum lead price you want to be notified about Edit Fo…" at bounding box center [510, 360] width 765 height 97
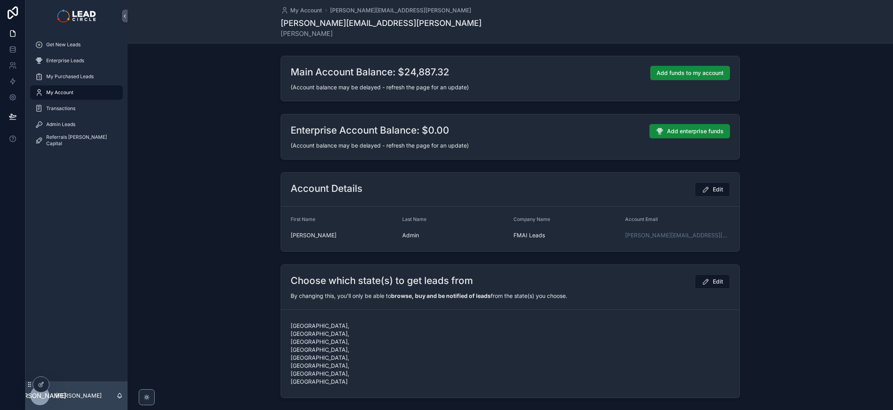
scroll to position [0, 0]
click at [638, 222] on span "Account Email" at bounding box center [641, 219] width 33 height 6
click at [533, 218] on span "Company Name" at bounding box center [531, 219] width 37 height 6
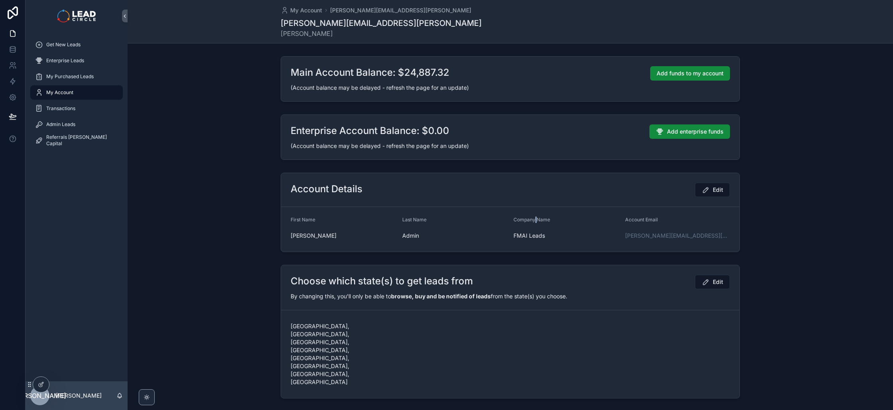
click at [533, 218] on span "Company Name" at bounding box center [531, 219] width 37 height 6
click at [418, 220] on span "Last Name" at bounding box center [414, 219] width 24 height 6
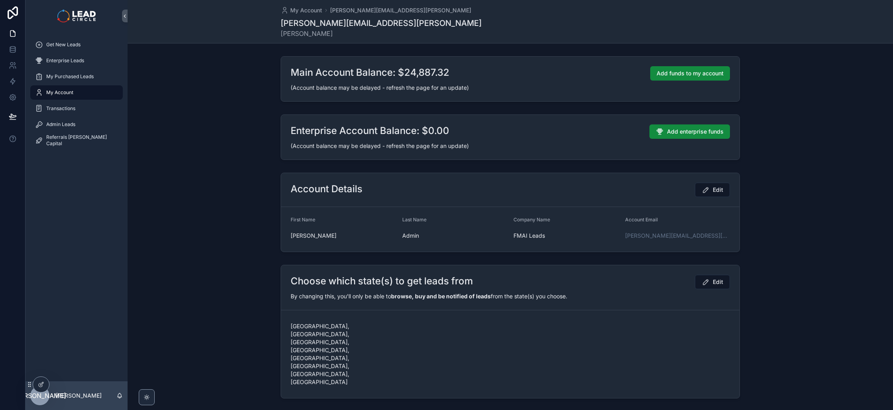
click at [430, 298] on strong "browse, buy and be notified of leads" at bounding box center [441, 296] width 100 height 7
click at [385, 279] on h2 "Choose which state(s) to get leads from" at bounding box center [382, 281] width 182 height 13
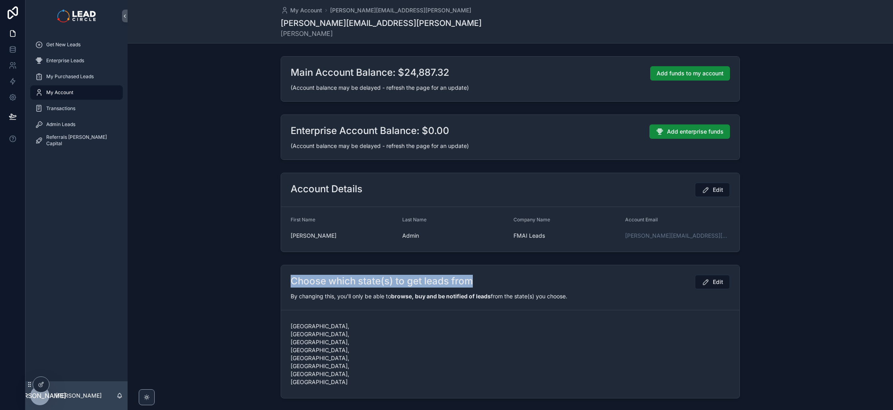
click at [385, 279] on h2 "Choose which state(s) to get leads from" at bounding box center [382, 281] width 182 height 13
click at [385, 283] on h2 "Choose which state(s) to get leads from" at bounding box center [382, 281] width 182 height 13
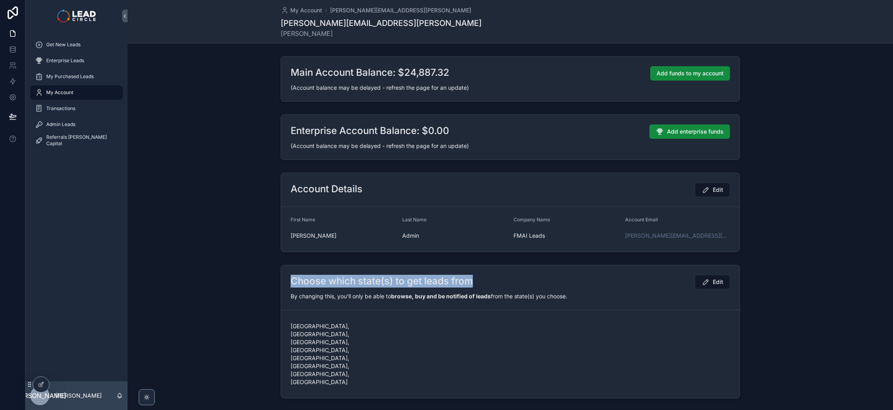
click at [385, 283] on h2 "Choose which state(s) to get leads from" at bounding box center [382, 281] width 182 height 13
click at [384, 283] on h2 "Choose which state(s) to get leads from" at bounding box center [382, 281] width 182 height 13
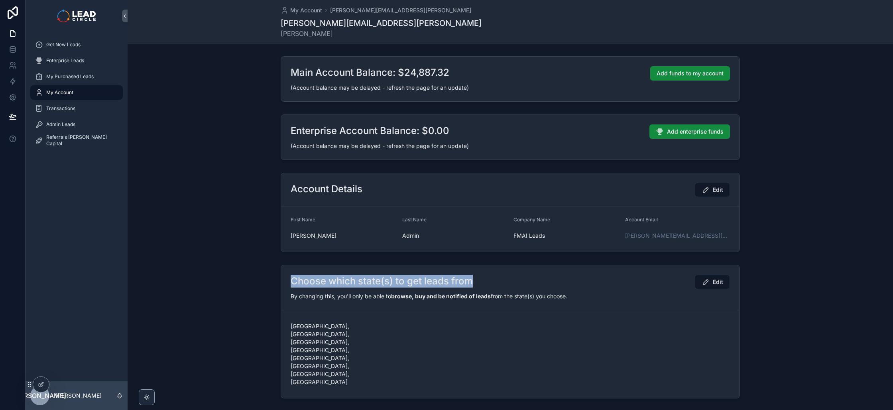
click at [384, 283] on h2 "Choose which state(s) to get leads from" at bounding box center [382, 281] width 182 height 13
click at [385, 287] on div "Choose which state(s) to get leads from Edit" at bounding box center [510, 282] width 439 height 14
click at [383, 285] on h2 "Choose which state(s) to get leads from" at bounding box center [382, 281] width 182 height 13
click at [383, 286] on h2 "Choose which state(s) to get leads from" at bounding box center [382, 281] width 182 height 13
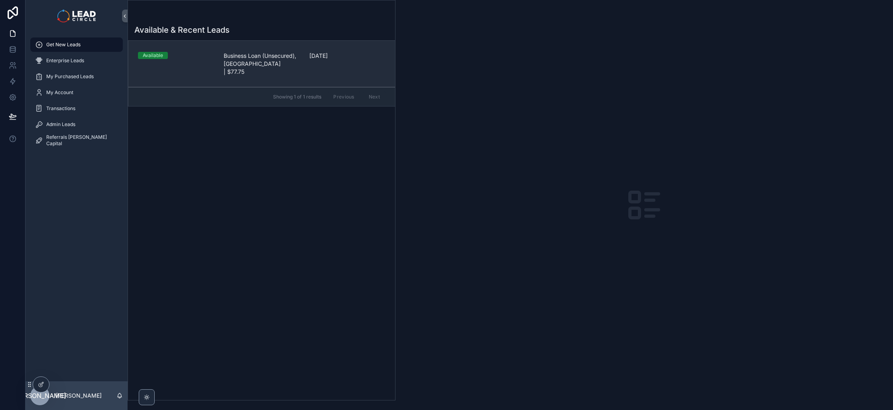
click at [242, 67] on span "Business Loan (Unsecured), WA | $77.75" at bounding box center [262, 64] width 76 height 24
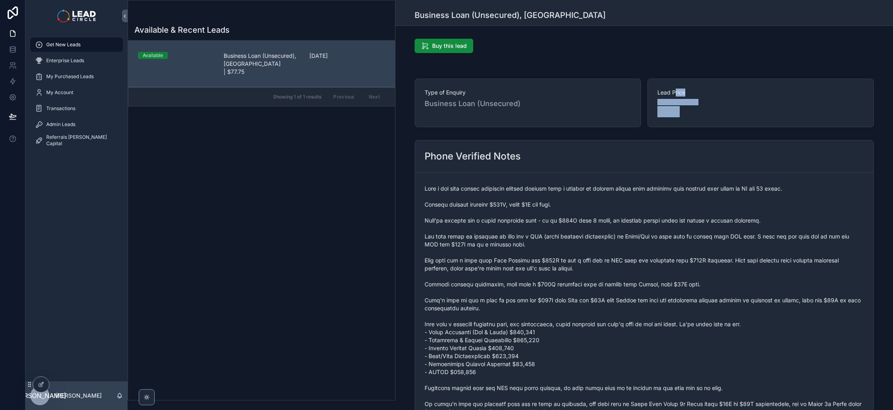
drag, startPoint x: 674, startPoint y: 96, endPoint x: 680, endPoint y: 120, distance: 25.2
click at [680, 120] on div "Lead Price Refresh to update $77.75" at bounding box center [760, 103] width 226 height 49
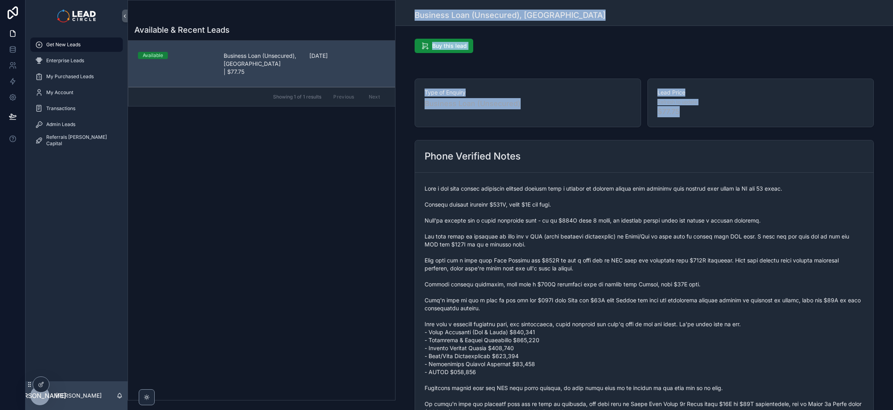
drag, startPoint x: 693, startPoint y: 119, endPoint x: 406, endPoint y: 8, distance: 307.4
click at [406, 8] on div "Get New Leads Business Loan (Unsecured), WA" at bounding box center [643, 13] width 497 height 26
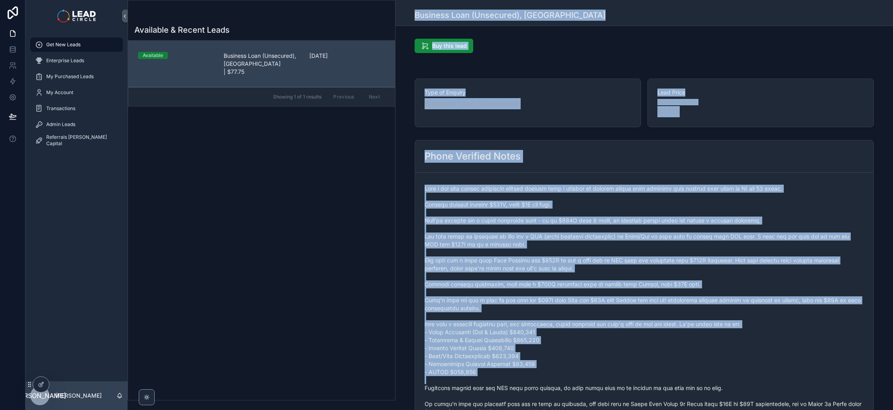
drag, startPoint x: 406, startPoint y: 8, endPoint x: 627, endPoint y: 377, distance: 429.9
click at [627, 377] on span "scrollable content" at bounding box center [643, 336] width 439 height 303
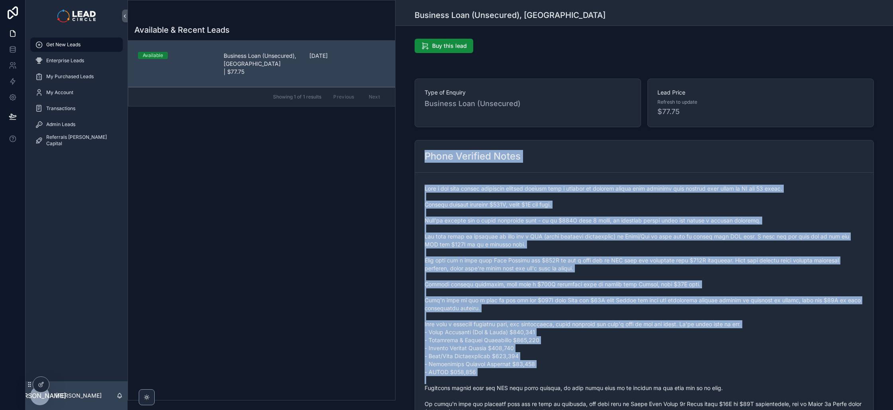
drag, startPoint x: 627, startPoint y: 377, endPoint x: 418, endPoint y: 146, distance: 311.0
click at [418, 146] on div "Phone Verified Notes" at bounding box center [644, 320] width 459 height 360
click at [418, 146] on div "Phone Verified Notes" at bounding box center [644, 156] width 458 height 32
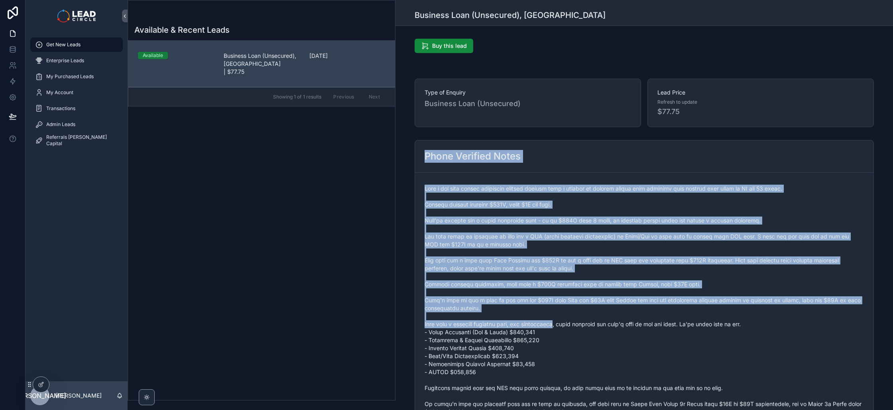
drag, startPoint x: 418, startPoint y: 146, endPoint x: 541, endPoint y: 324, distance: 216.4
click at [540, 324] on div "Phone Verified Notes" at bounding box center [644, 320] width 459 height 360
click at [541, 324] on span "scrollable content" at bounding box center [643, 336] width 439 height 303
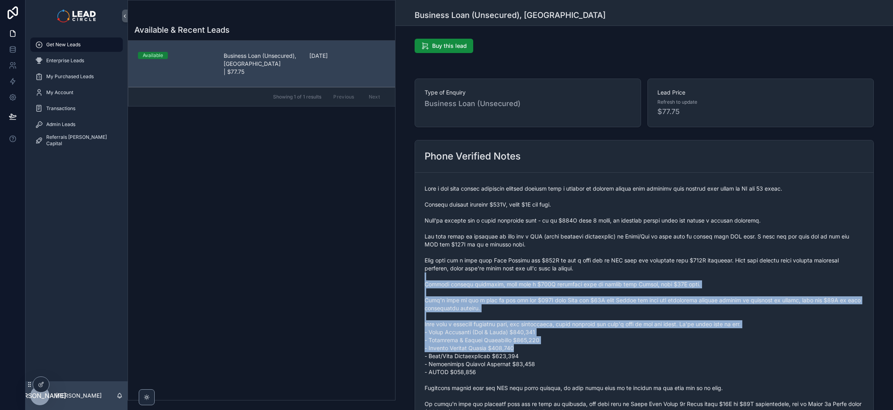
drag, startPoint x: 600, startPoint y: 345, endPoint x: 494, endPoint y: 265, distance: 132.6
click at [496, 267] on span "scrollable content" at bounding box center [643, 336] width 439 height 303
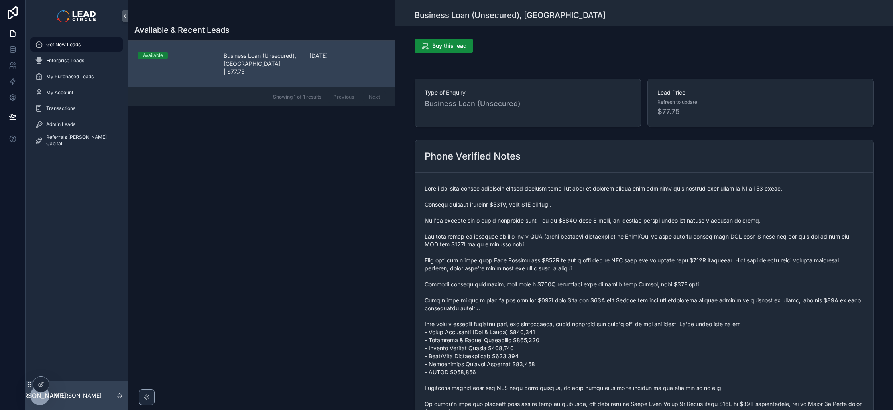
click at [494, 265] on span "scrollable content" at bounding box center [643, 336] width 439 height 303
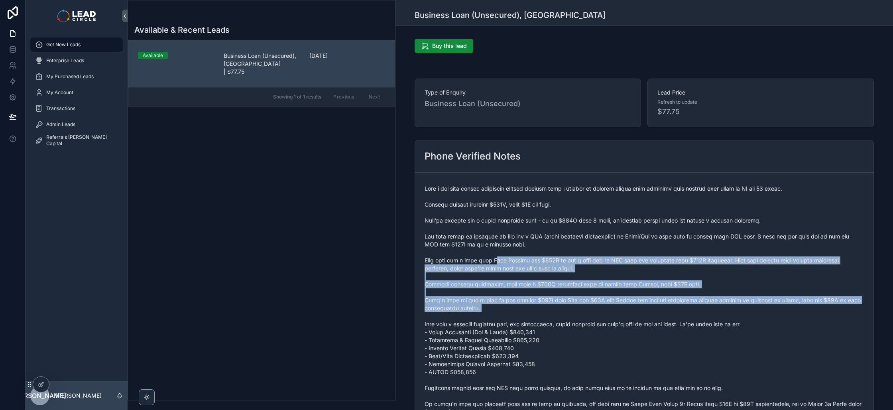
drag, startPoint x: 492, startPoint y: 263, endPoint x: 600, endPoint y: 330, distance: 127.0
click at [600, 330] on span "scrollable content" at bounding box center [643, 336] width 439 height 303
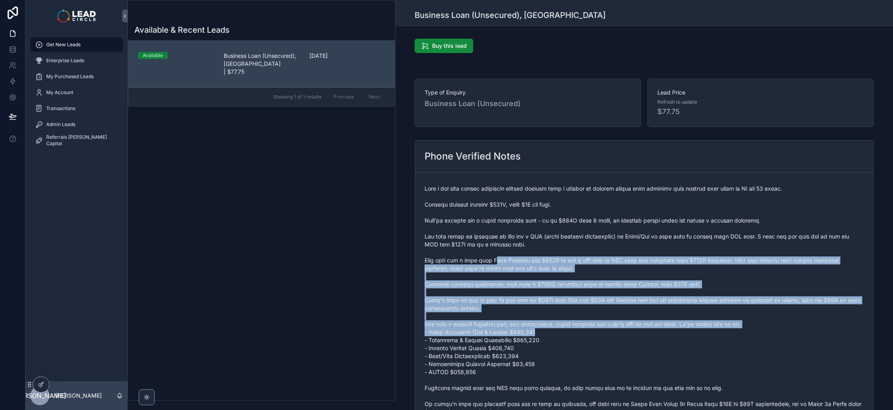
click at [601, 331] on span "scrollable content" at bounding box center [643, 336] width 439 height 303
